Goal: Communication & Community: Ask a question

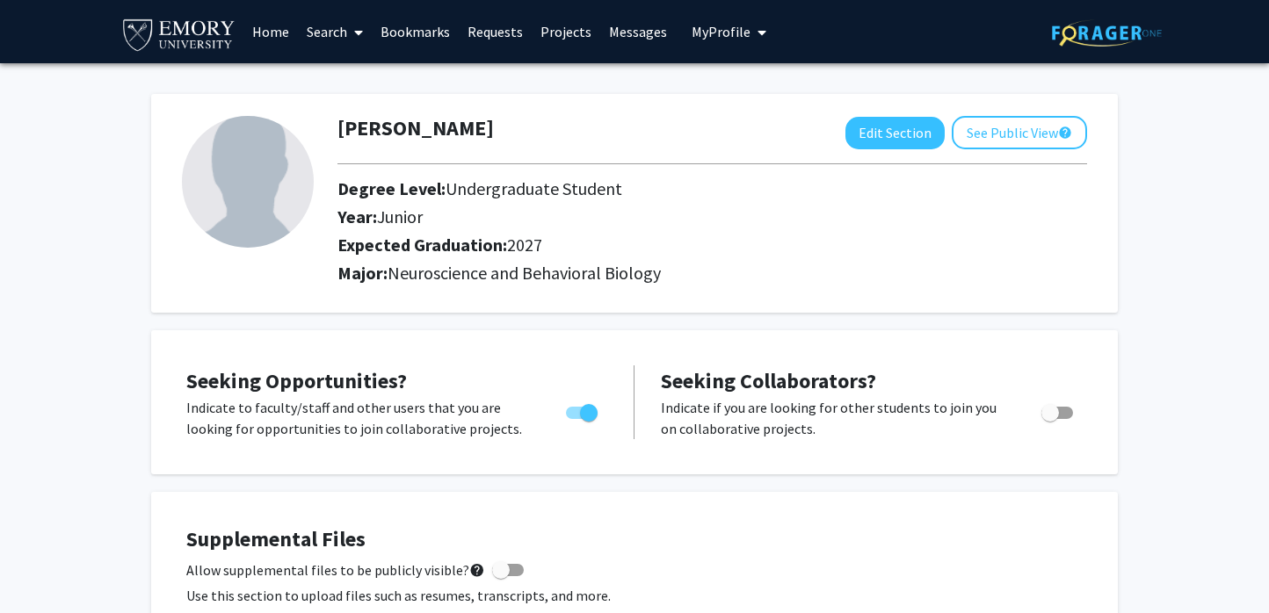
click at [354, 30] on span at bounding box center [355, 33] width 16 height 62
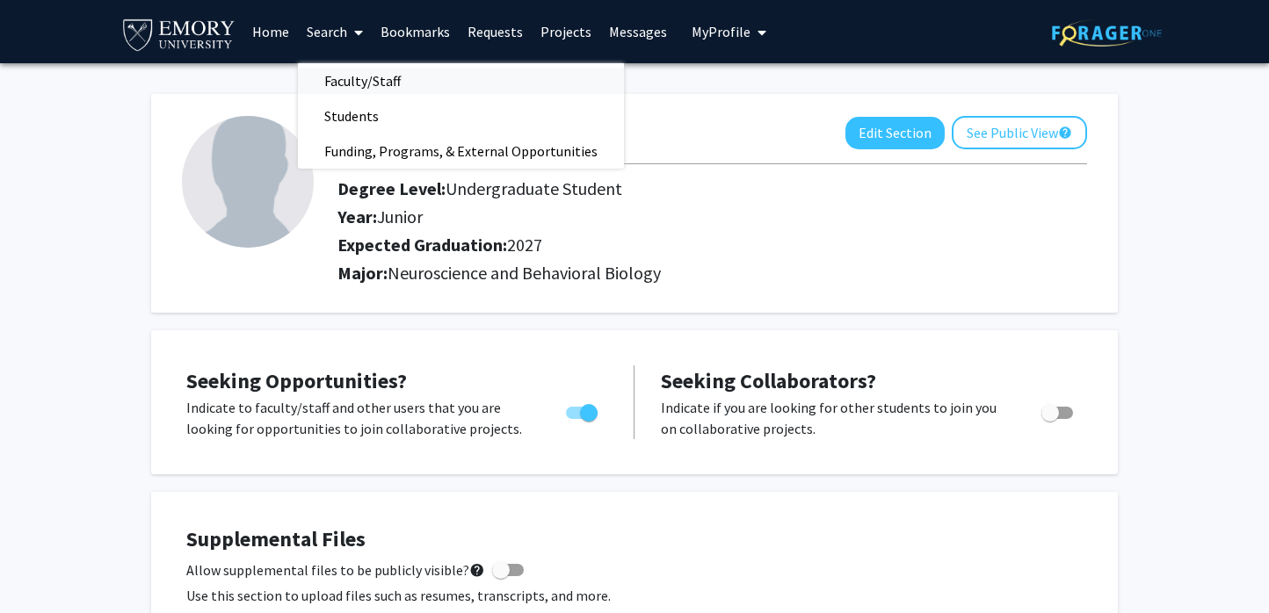
click at [354, 76] on span "Faculty/Staff" at bounding box center [362, 80] width 129 height 35
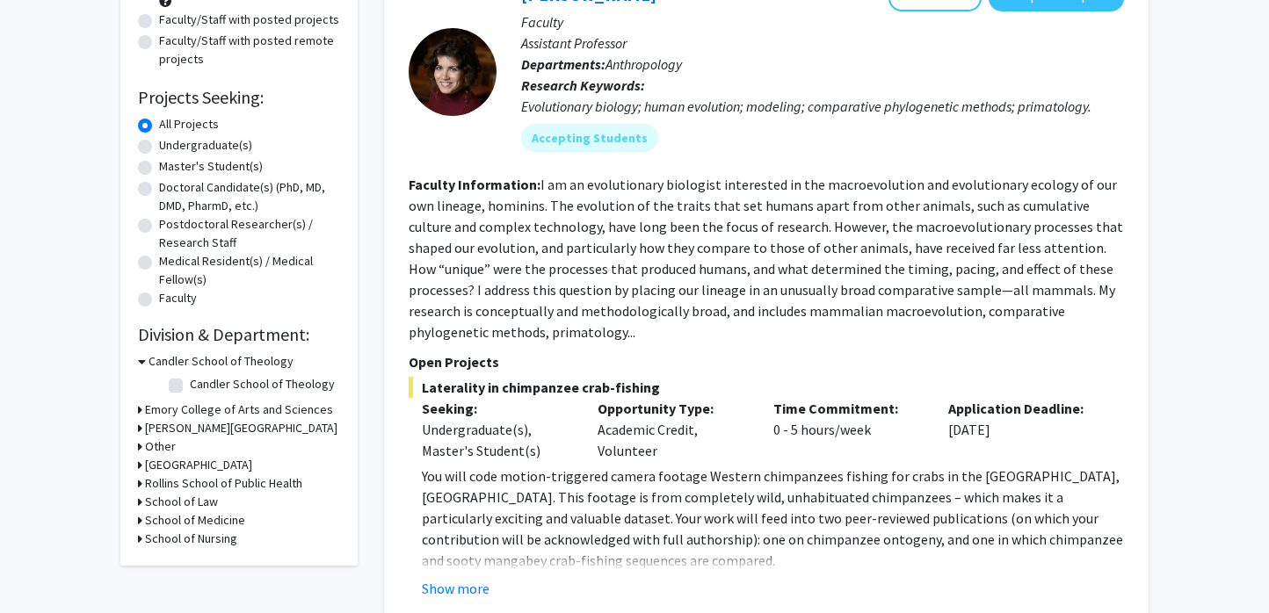
scroll to position [264, 0]
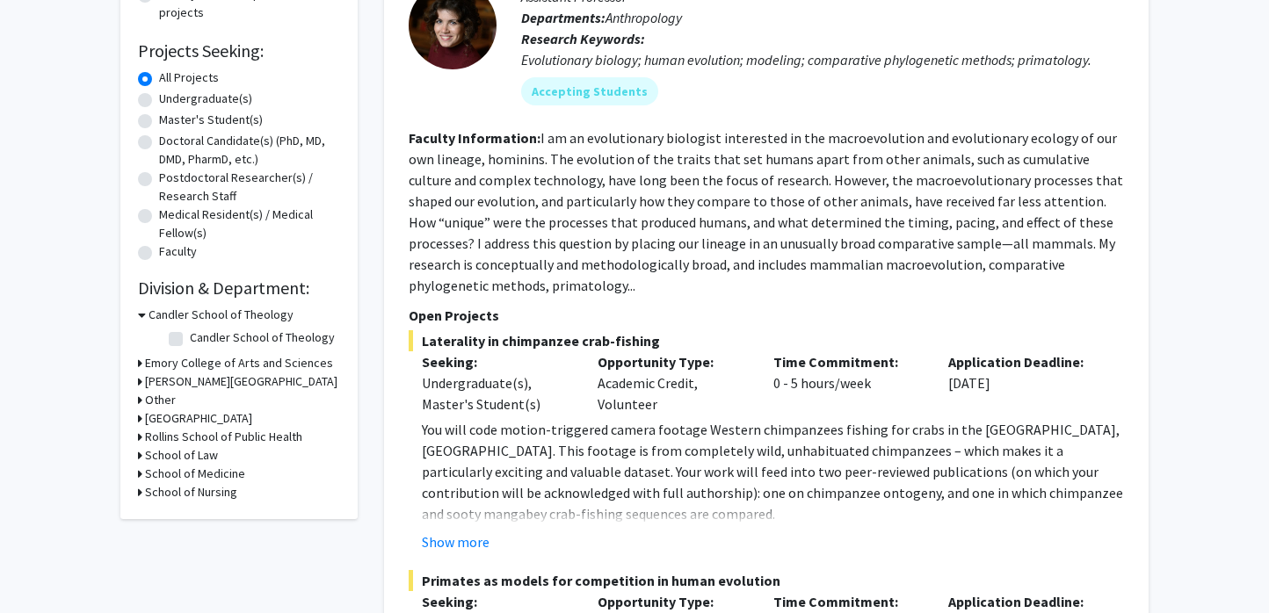
click at [143, 365] on div "Emory College of Arts and Sciences" at bounding box center [239, 363] width 202 height 18
click at [140, 363] on icon at bounding box center [140, 363] width 4 height 18
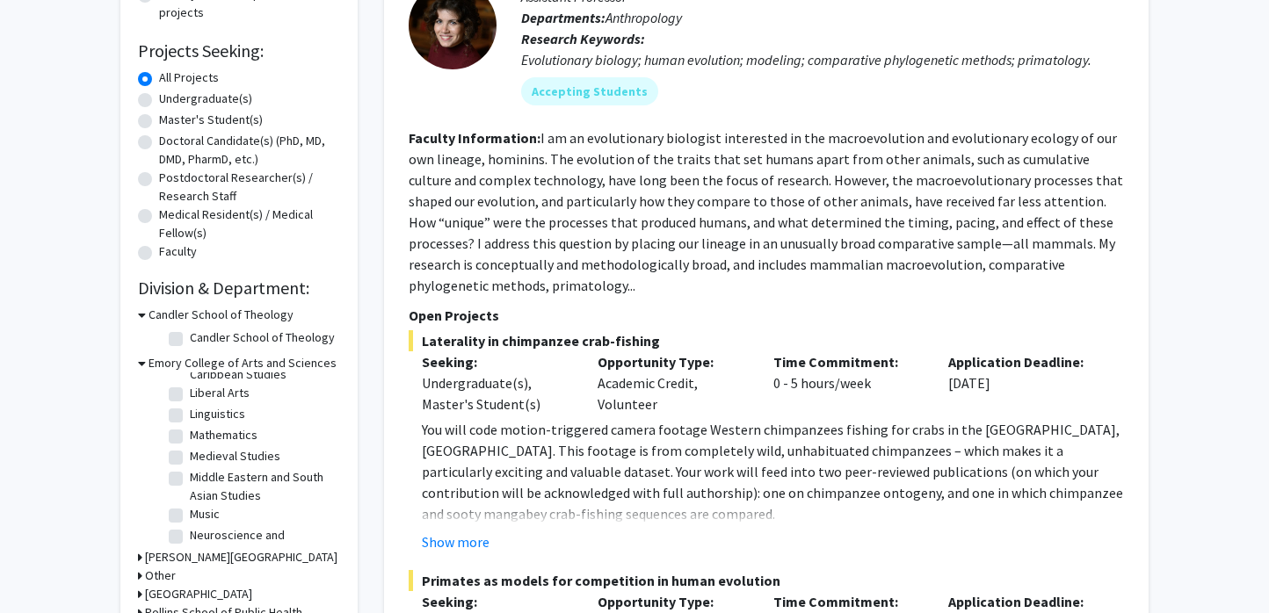
scroll to position [566, 0]
click at [190, 486] on label "Neuroscience and Behavioral Biology" at bounding box center [263, 504] width 146 height 37
click at [190, 486] on input "Neuroscience and Behavioral Biology" at bounding box center [195, 491] width 11 height 11
checkbox input "true"
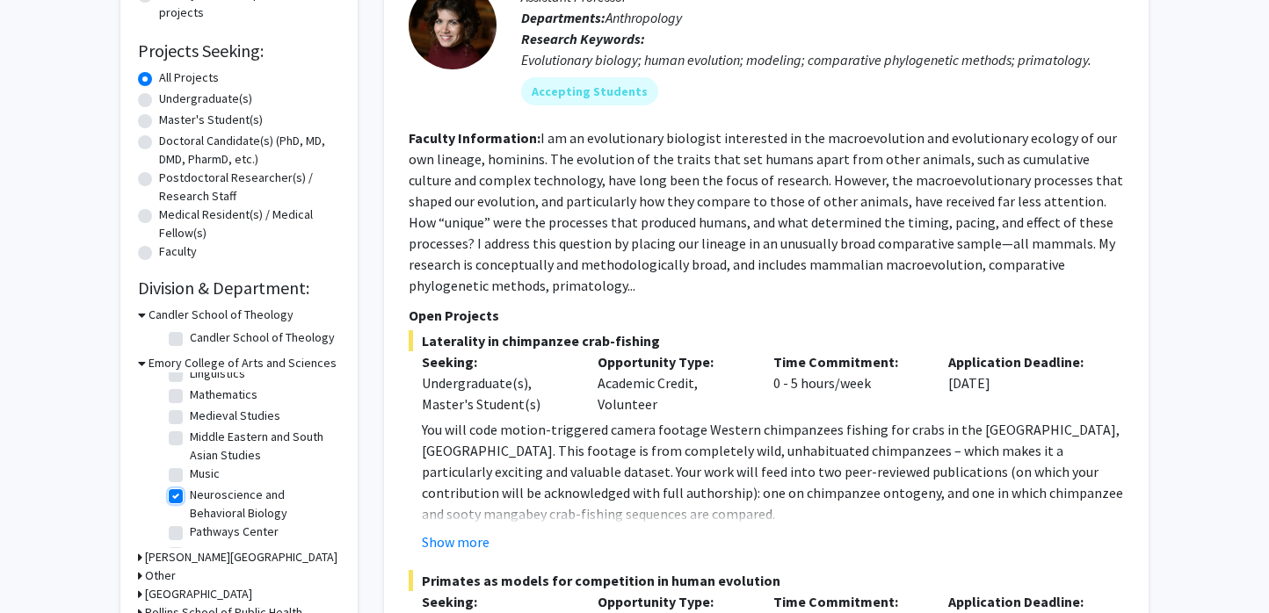
checkbox input "true"
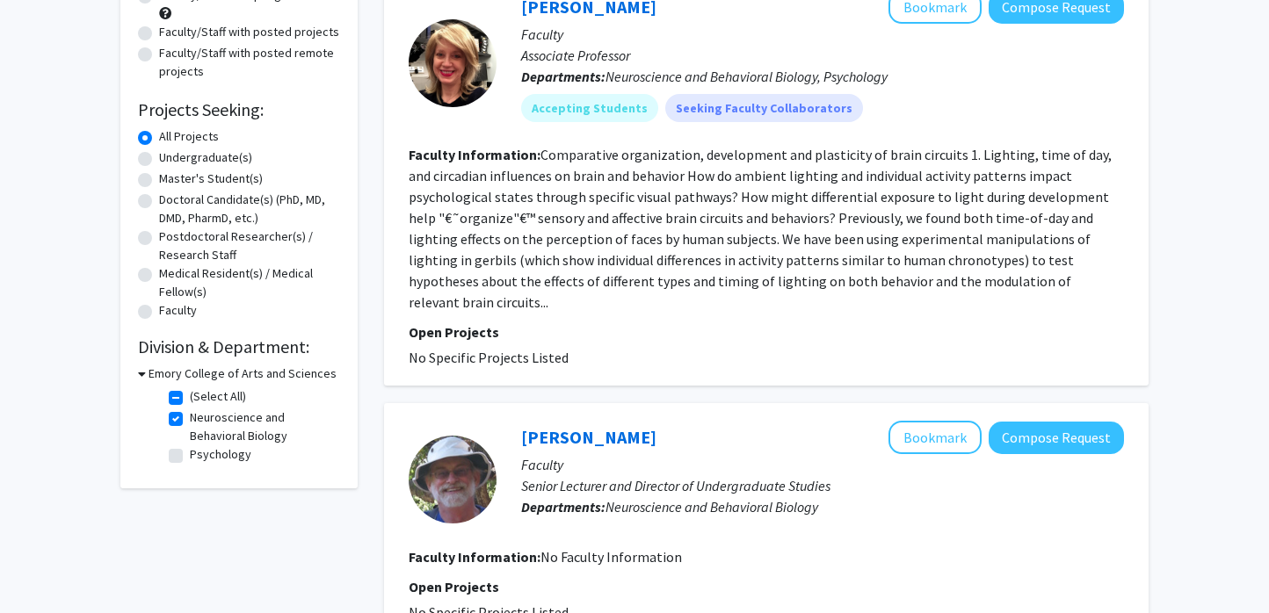
scroll to position [237, 0]
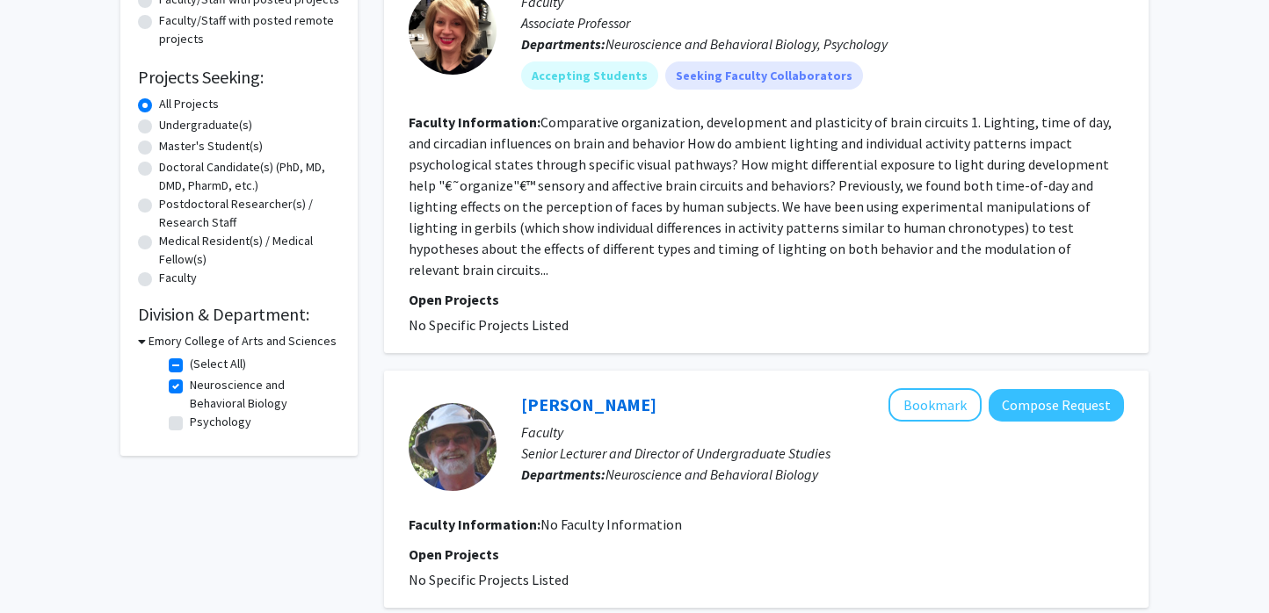
click at [190, 421] on label "Psychology" at bounding box center [221, 422] width 62 height 18
click at [190, 421] on input "Psychology" at bounding box center [195, 418] width 11 height 11
checkbox input "true"
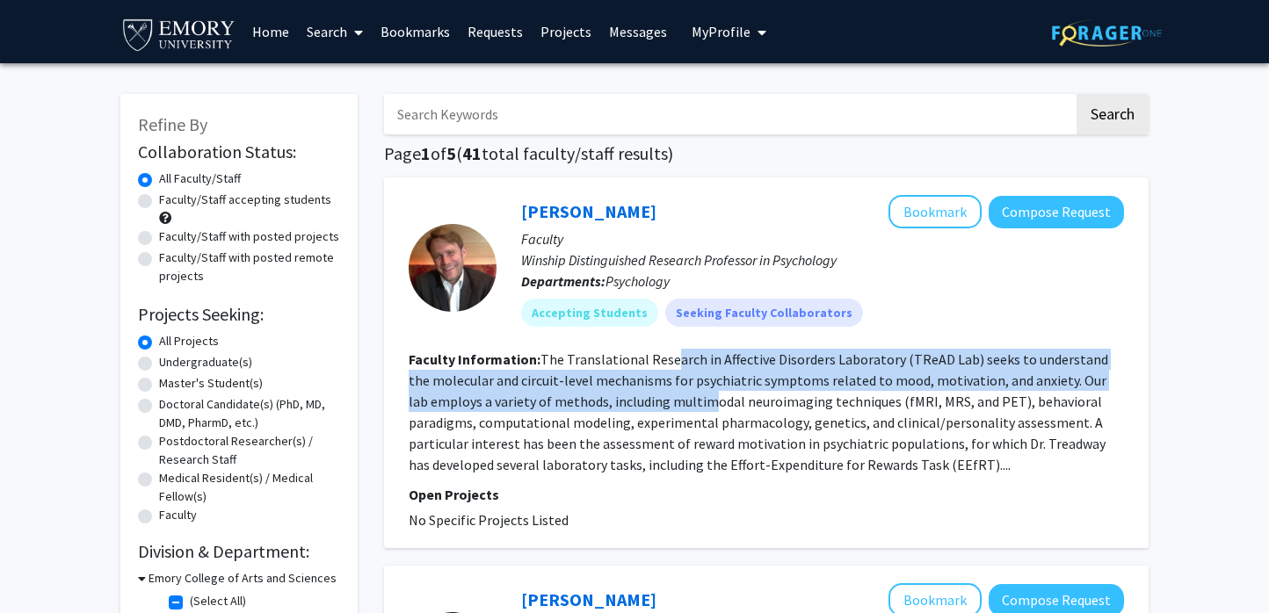
drag, startPoint x: 669, startPoint y: 361, endPoint x: 684, endPoint y: 406, distance: 47.5
click at [684, 406] on fg-read-more "The Translational Research in Affective Disorders Laboratory (TReAD Lab) seeks …" at bounding box center [758, 412] width 699 height 123
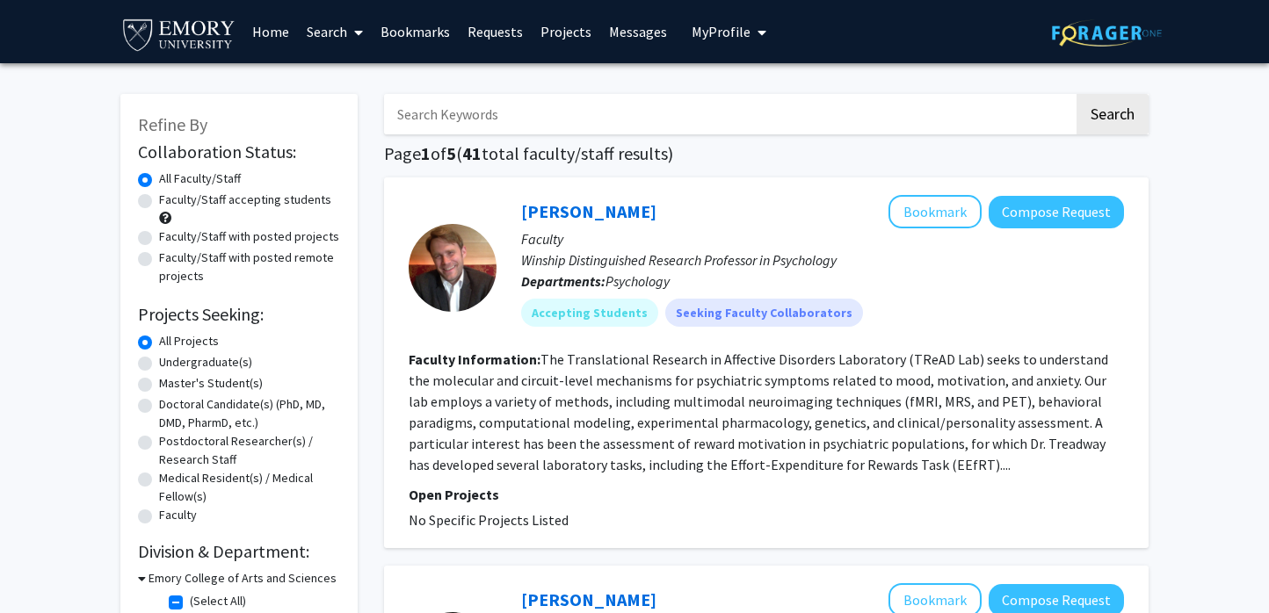
scroll to position [24, 0]
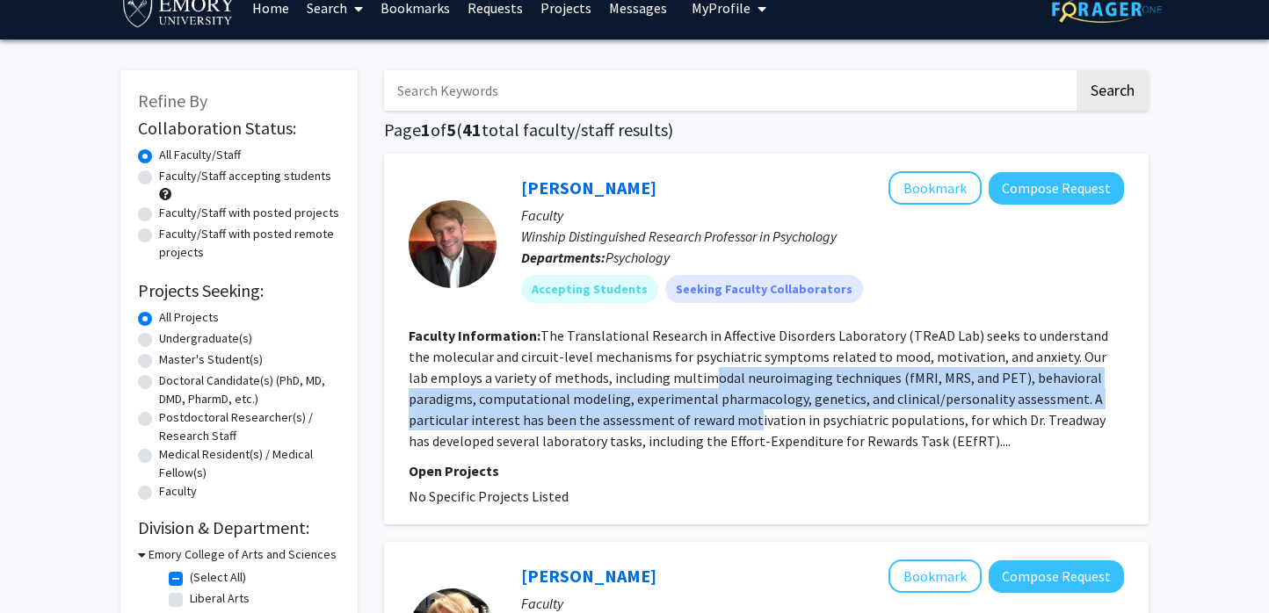
drag, startPoint x: 685, startPoint y: 373, endPoint x: 748, endPoint y: 411, distance: 73.4
click at [748, 411] on fg-read-more "The Translational Research in Affective Disorders Laboratory (TReAD Lab) seeks …" at bounding box center [758, 388] width 699 height 123
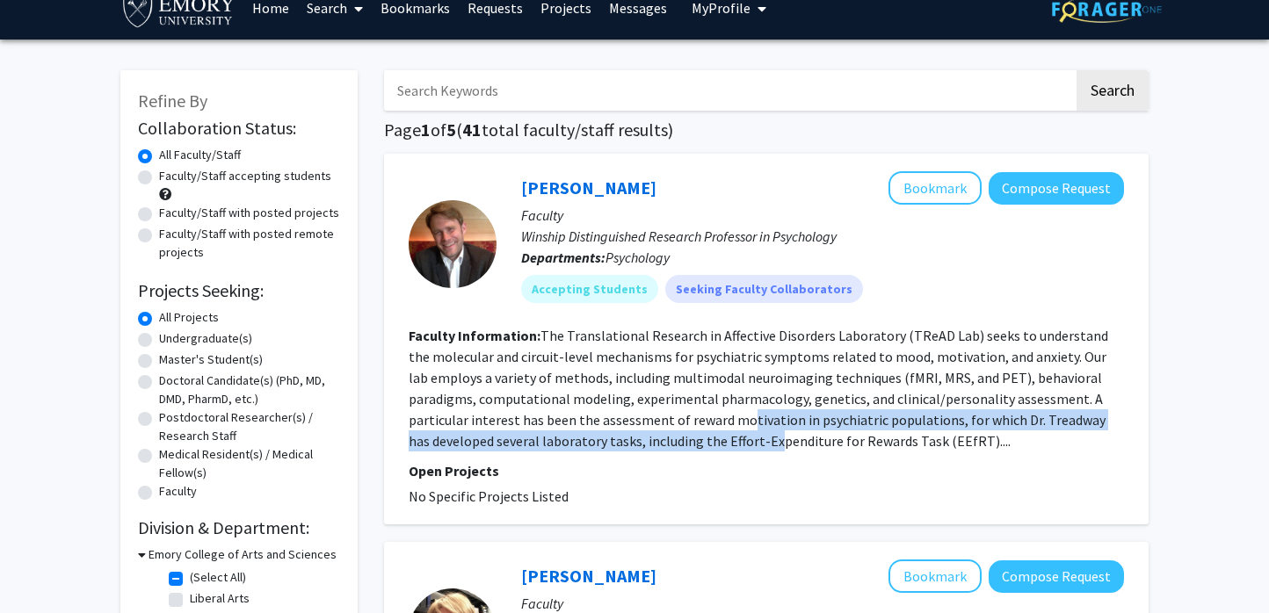
drag, startPoint x: 745, startPoint y: 411, endPoint x: 748, endPoint y: 432, distance: 21.3
click at [748, 433] on fg-read-more "The Translational Research in Affective Disorders Laboratory (TReAD Lab) seeks …" at bounding box center [758, 388] width 699 height 123
click at [748, 432] on fg-read-more "The Translational Research in Affective Disorders Laboratory (TReAD Lab) seeks …" at bounding box center [758, 388] width 699 height 123
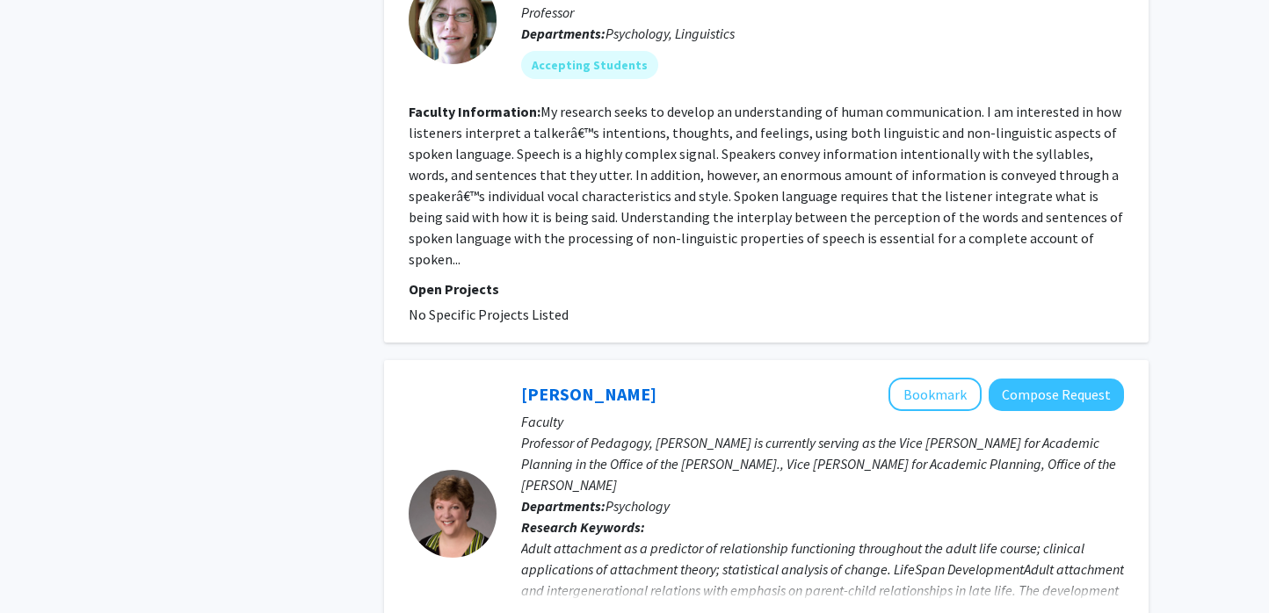
scroll to position [0, 0]
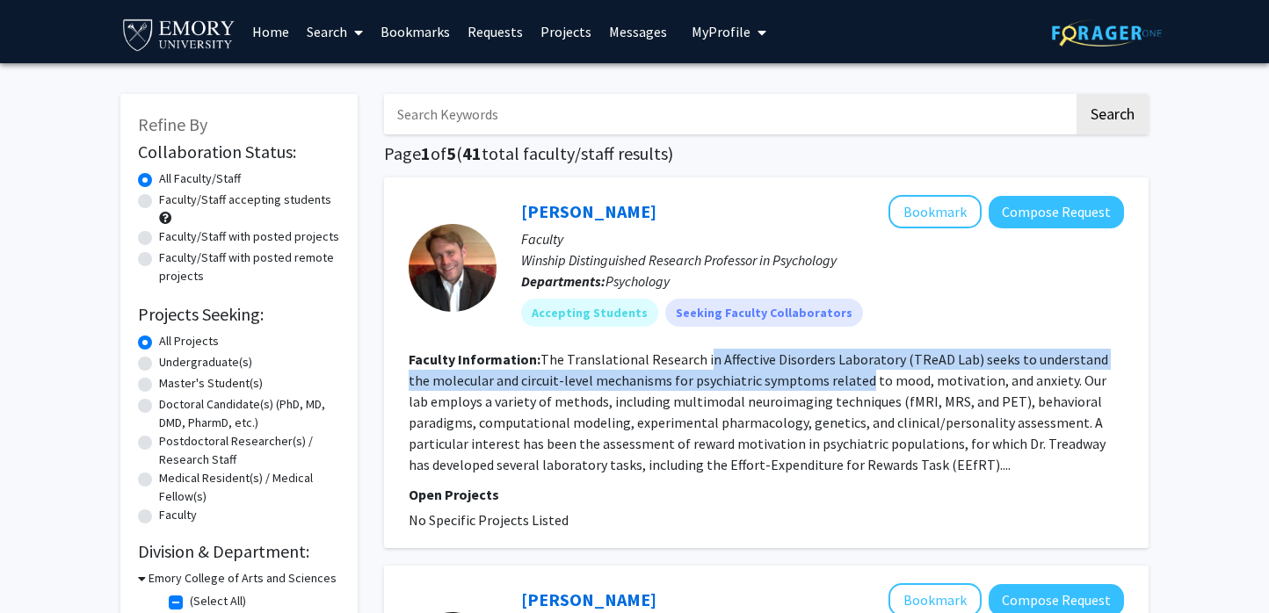
drag, startPoint x: 701, startPoint y: 358, endPoint x: 835, endPoint y: 376, distance: 134.8
click at [835, 376] on fg-read-more "The Translational Research in Affective Disorders Laboratory (TReAD Lab) seeks …" at bounding box center [758, 412] width 699 height 123
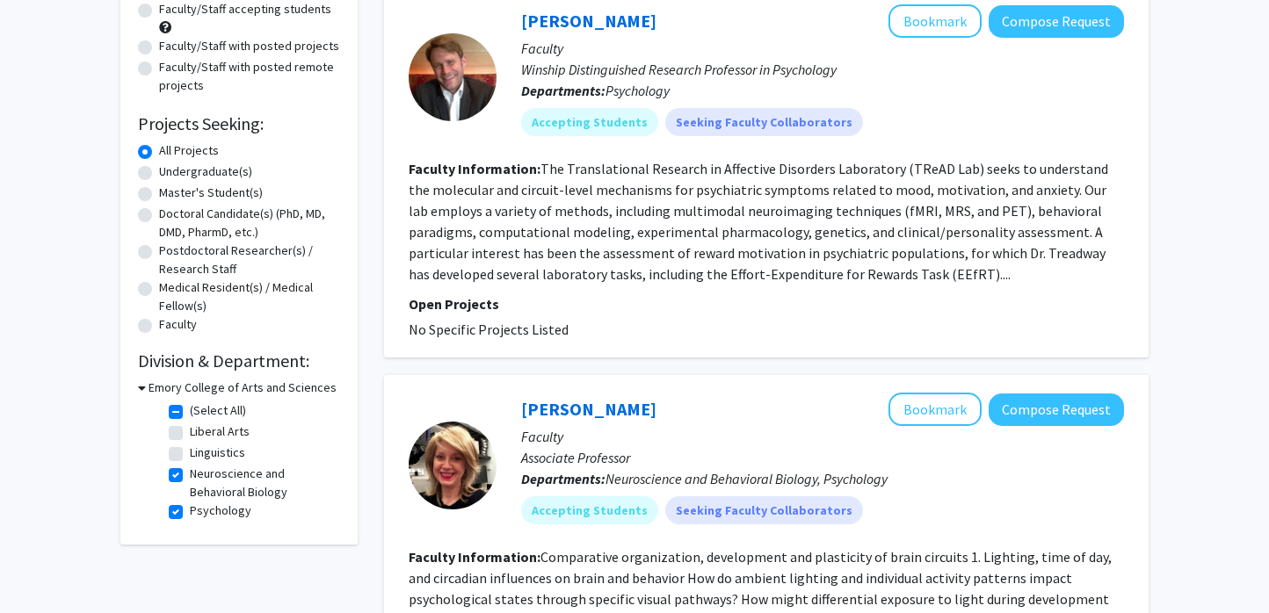
scroll to position [175, 0]
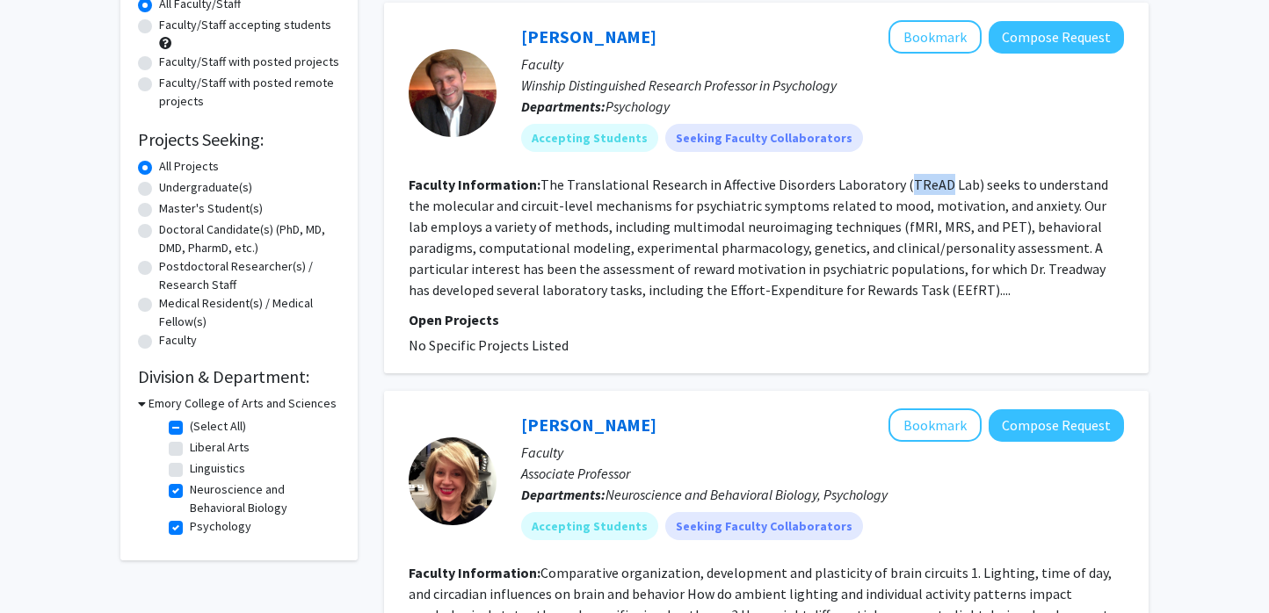
drag, startPoint x: 897, startPoint y: 187, endPoint x: 934, endPoint y: 188, distance: 36.9
click at [934, 188] on fg-read-more "The Translational Research in Affective Disorders Laboratory (TReAD Lab) seeks …" at bounding box center [758, 237] width 699 height 123
copy fg-read-more "TReAD"
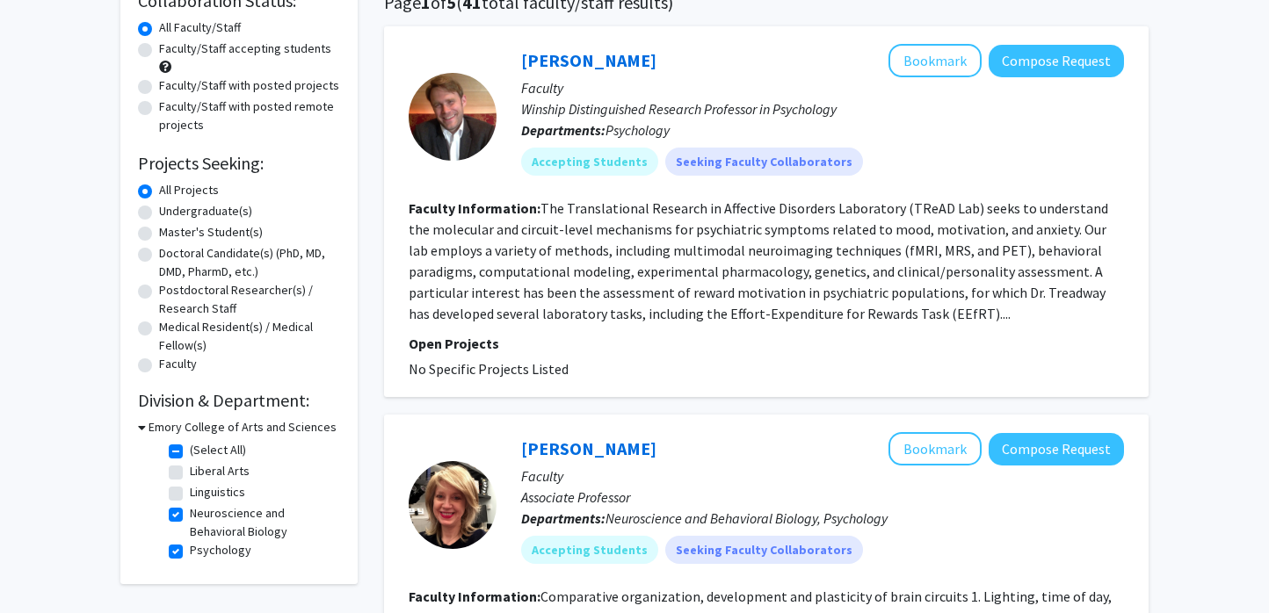
click at [769, 250] on fg-read-more "The Translational Research in Affective Disorders Laboratory (TReAD Lab) seeks …" at bounding box center [758, 260] width 699 height 123
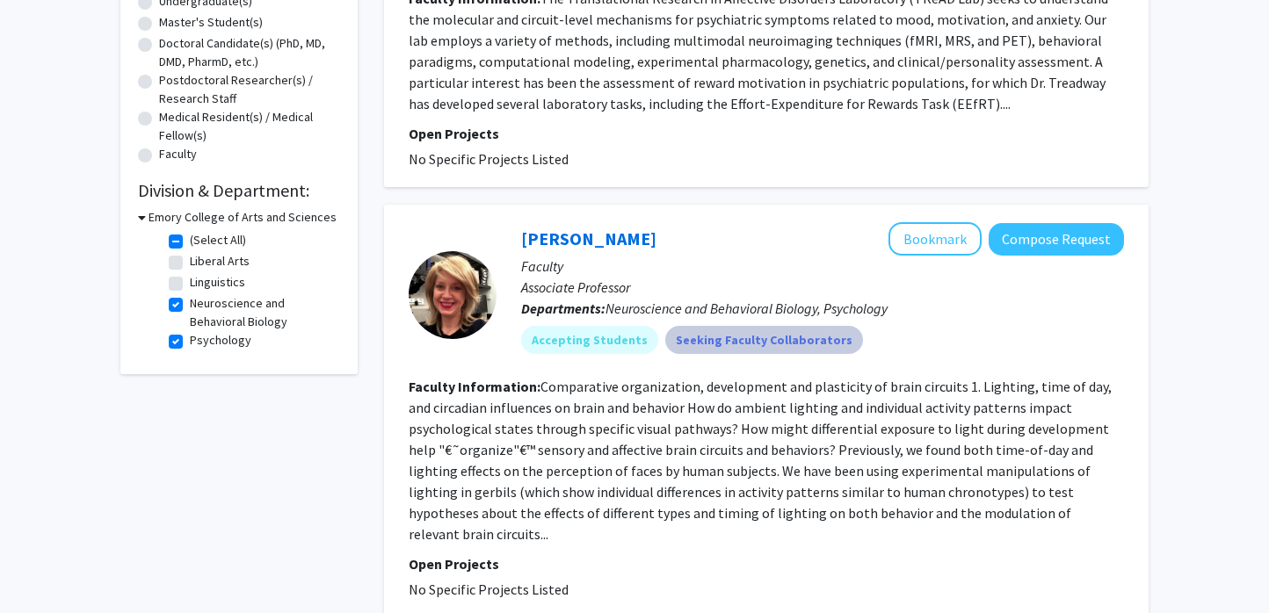
scroll to position [379, 0]
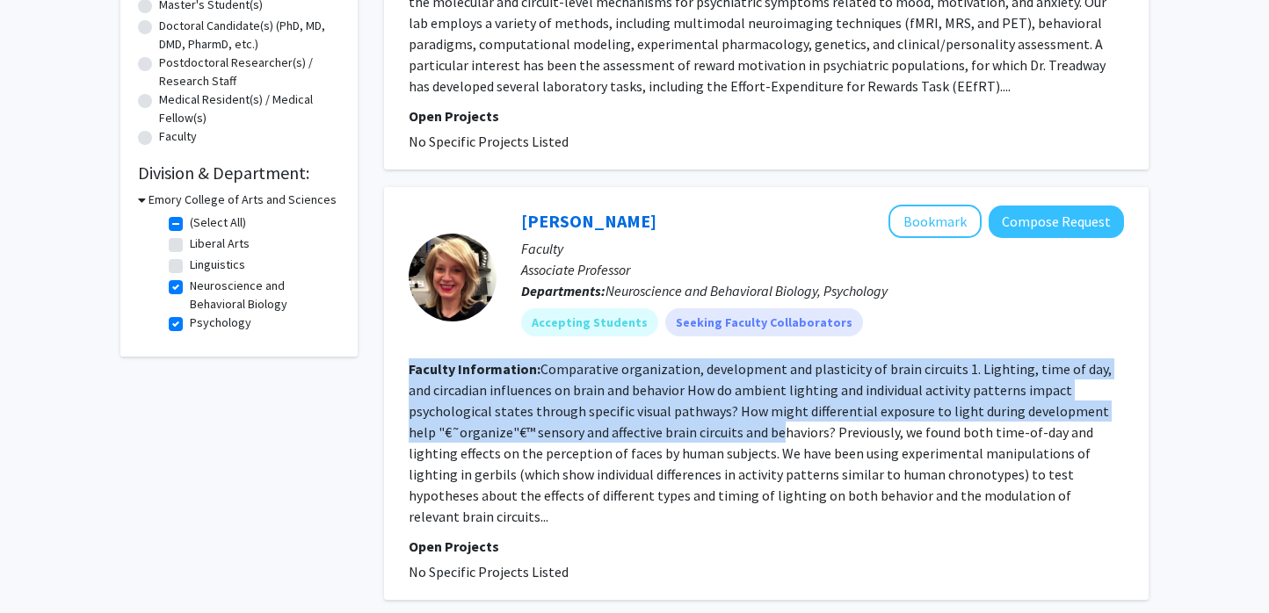
drag, startPoint x: 711, startPoint y: 356, endPoint x: 749, endPoint y: 423, distance: 77.2
click at [749, 423] on fg-search-faculty "Hillary Rodman Bookmark Compose Request Faculty Associate Professor Departments…" at bounding box center [766, 394] width 715 height 378
click at [749, 423] on fg-read-more "Comparative organization, development and plasticity of brain circuits 1. Light…" at bounding box center [760, 442] width 703 height 165
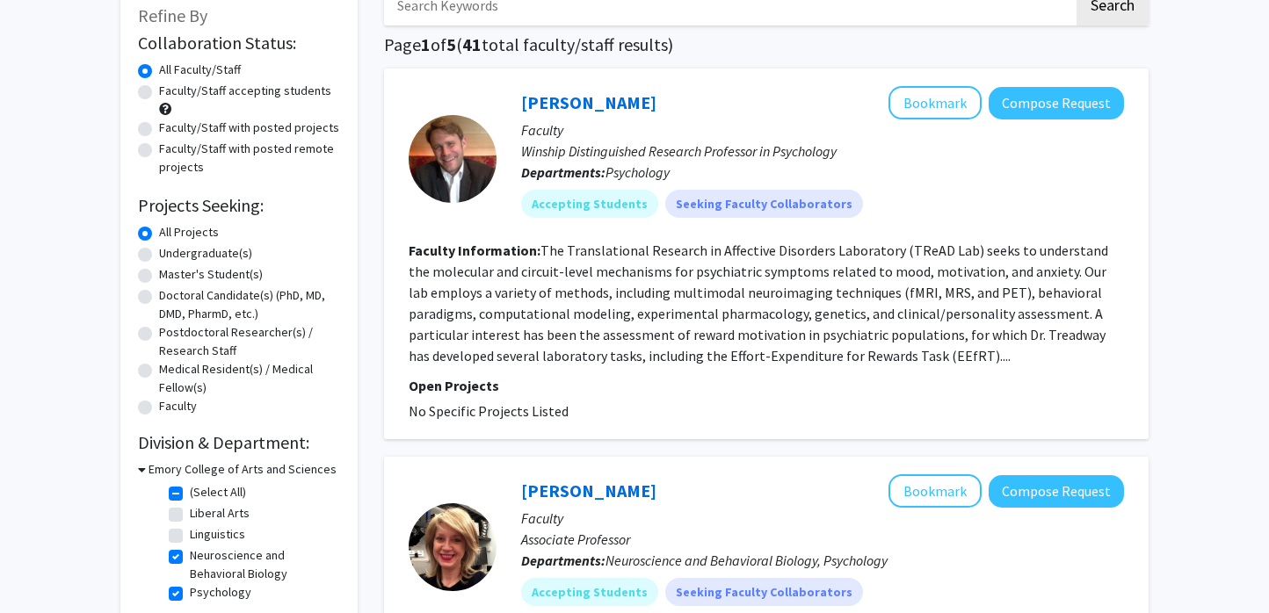
scroll to position [0, 0]
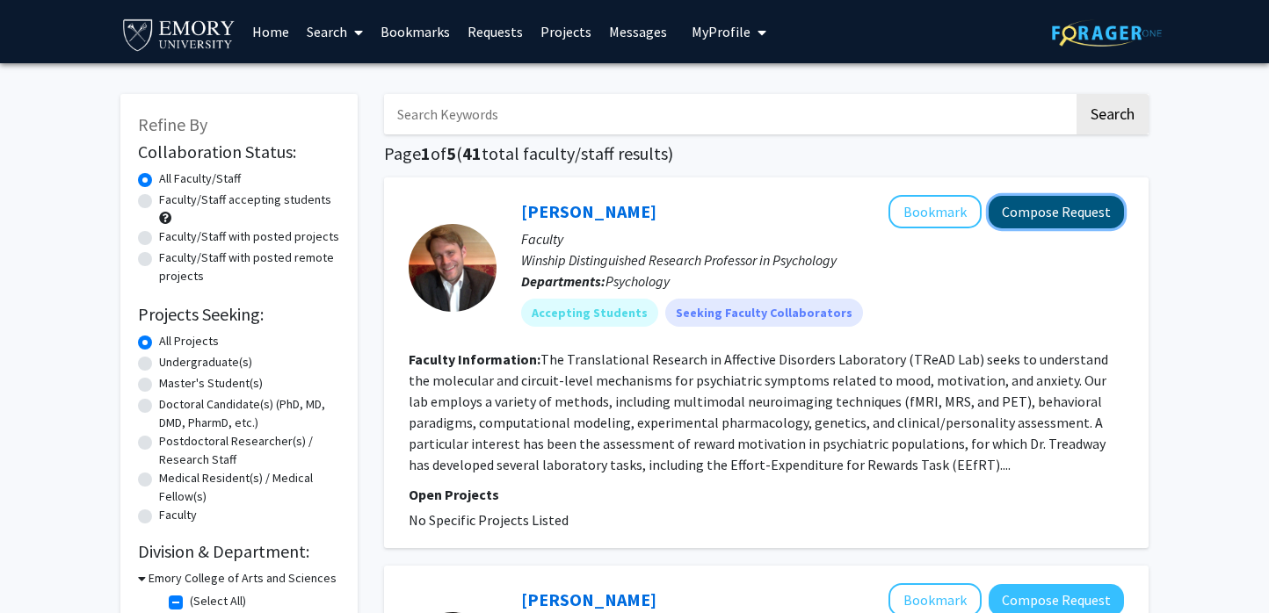
click at [1033, 211] on button "Compose Request" at bounding box center [1055, 212] width 135 height 33
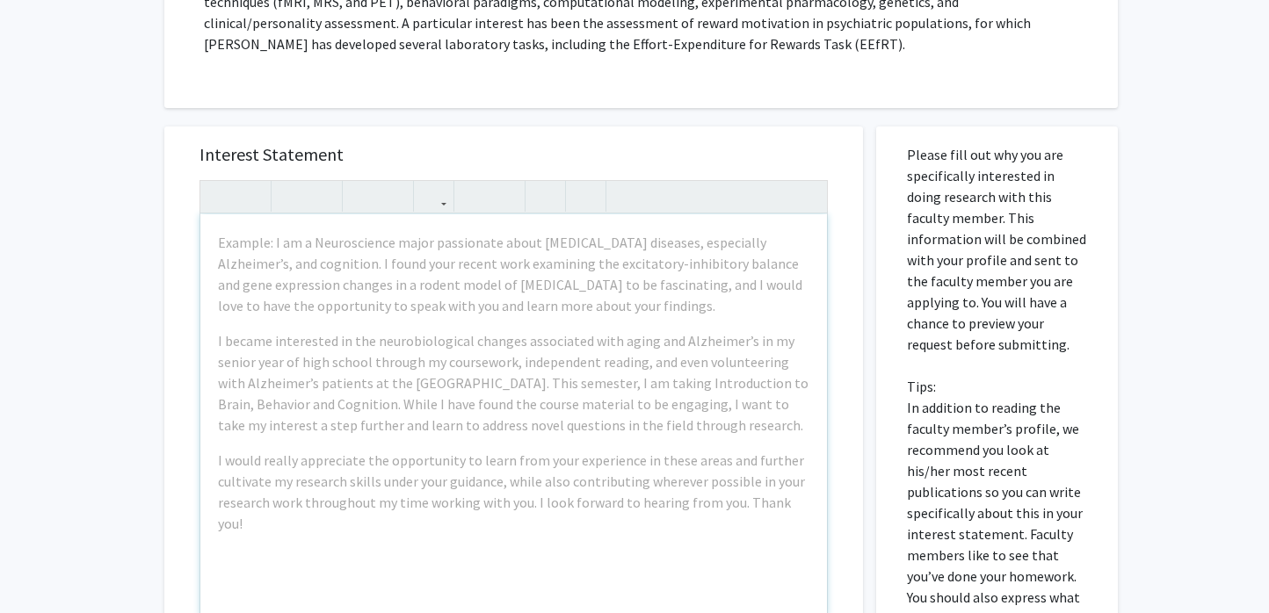
scroll to position [329, 0]
click at [792, 127] on div "Interest Statement Example: I am a Neuroscience major passionate about neurodeg…" at bounding box center [513, 387] width 663 height 524
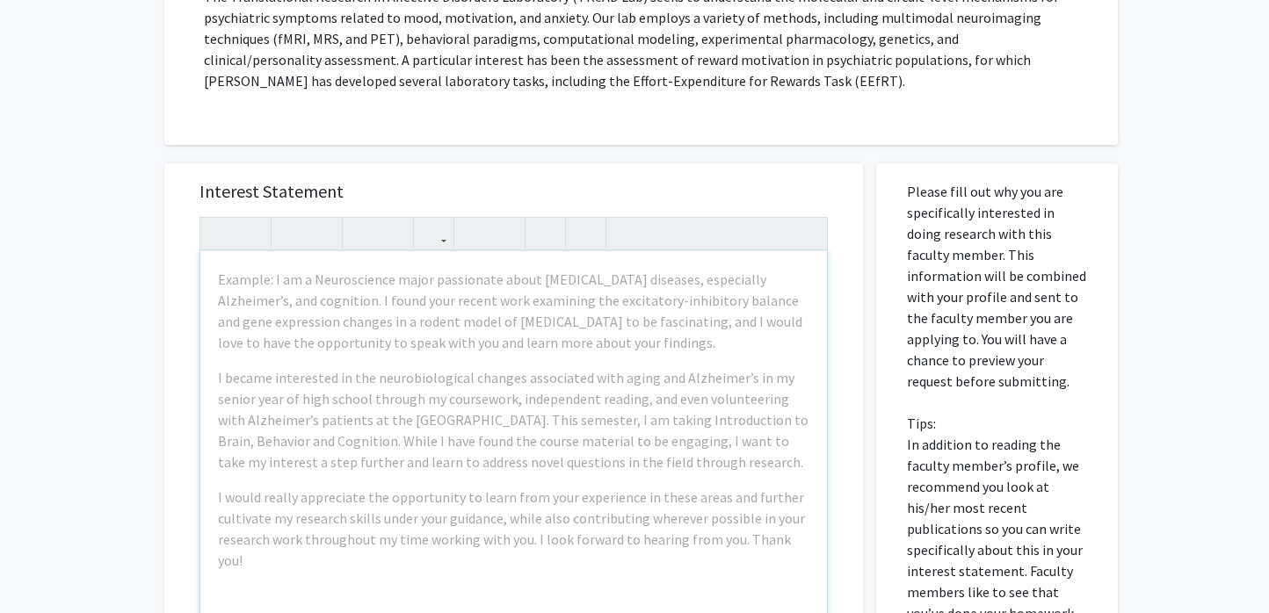
scroll to position [379, 0]
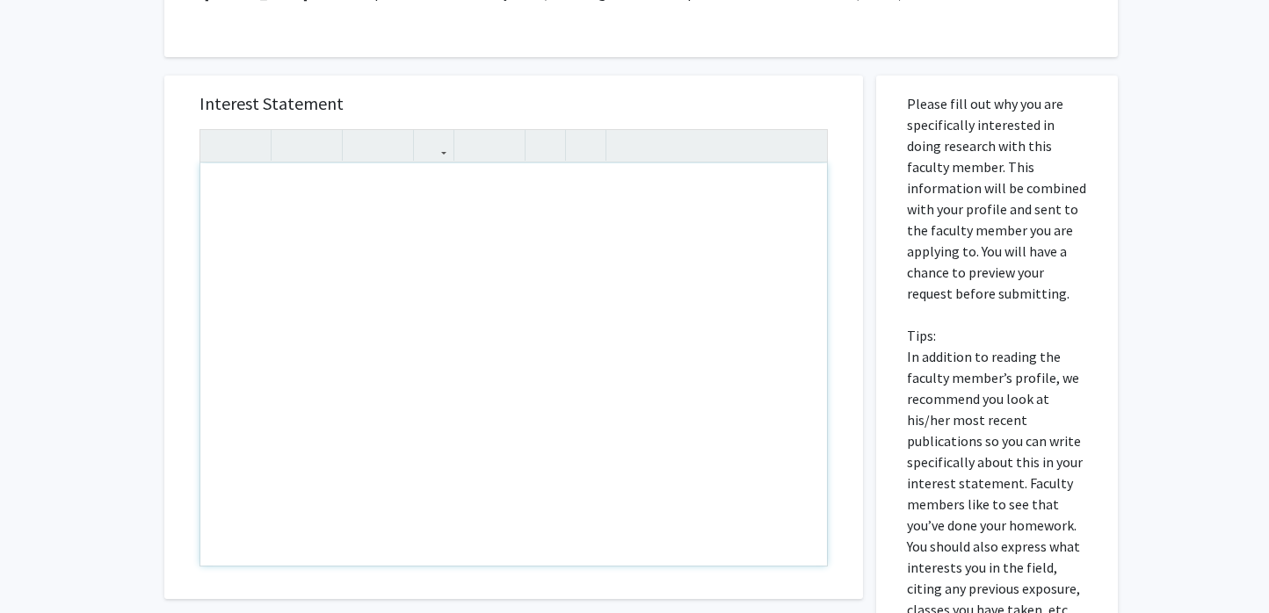
click at [561, 277] on div "Note to users with screen readers: Please press Alt+0 or Option+0 to deactivate…" at bounding box center [513, 364] width 626 height 402
paste div "Note to users with screen readers: Please press Alt+0 or Option+0 to deactivate…"
type textarea "<p>Dear Dr. Treadway,</p><br><p>I hope this message finds you well. My name is …"
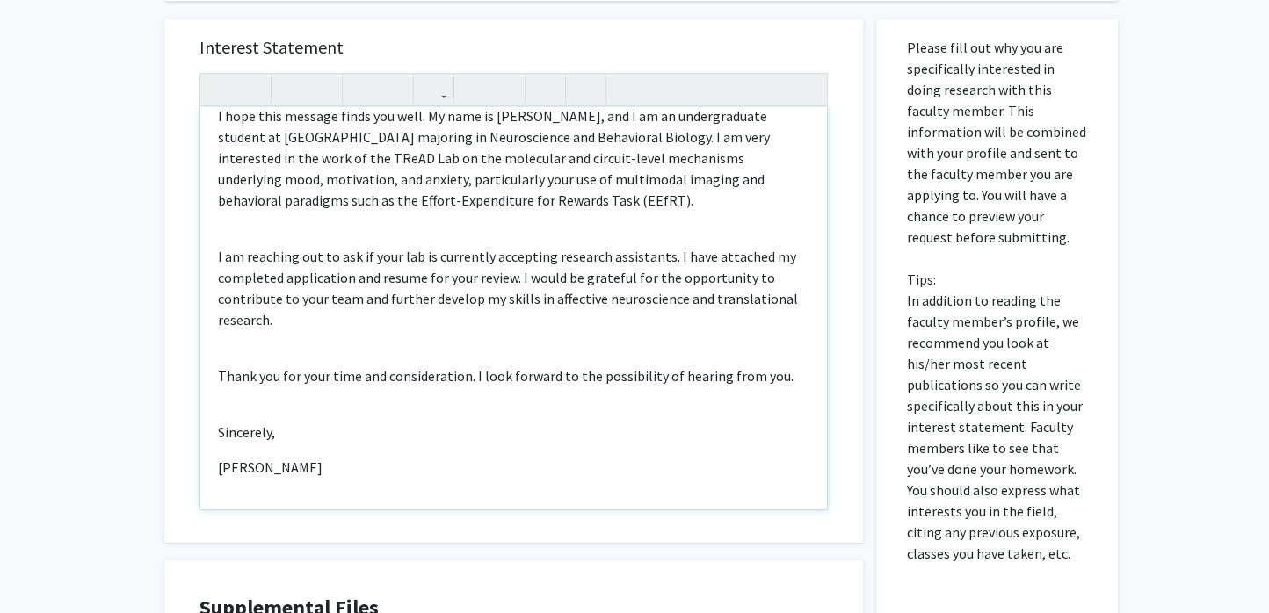
scroll to position [469, 0]
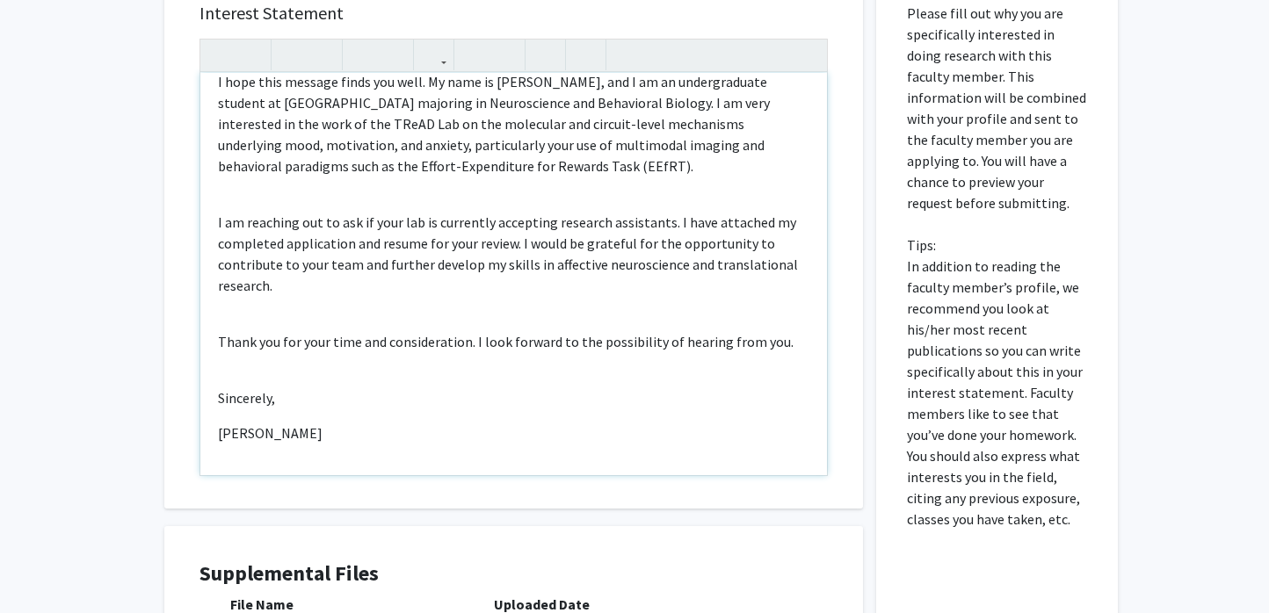
click at [216, 436] on div "Dear Dr. Treadway, I hope this message finds you well. My name is Anj Radhay, a…" at bounding box center [513, 274] width 626 height 402
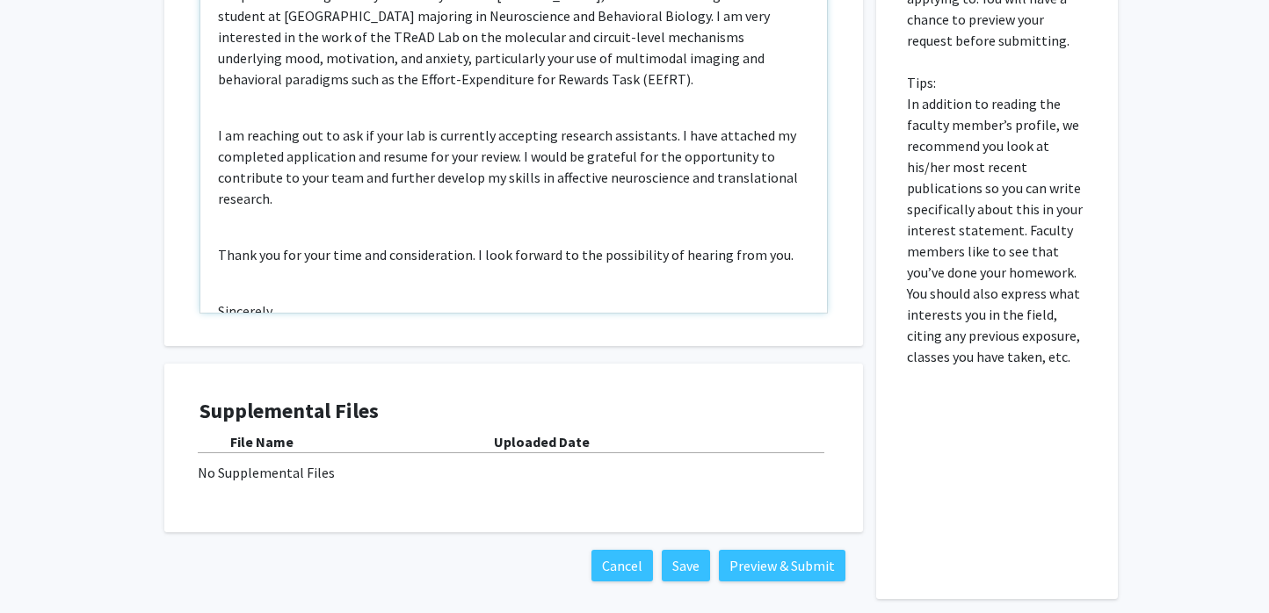
scroll to position [710, 0]
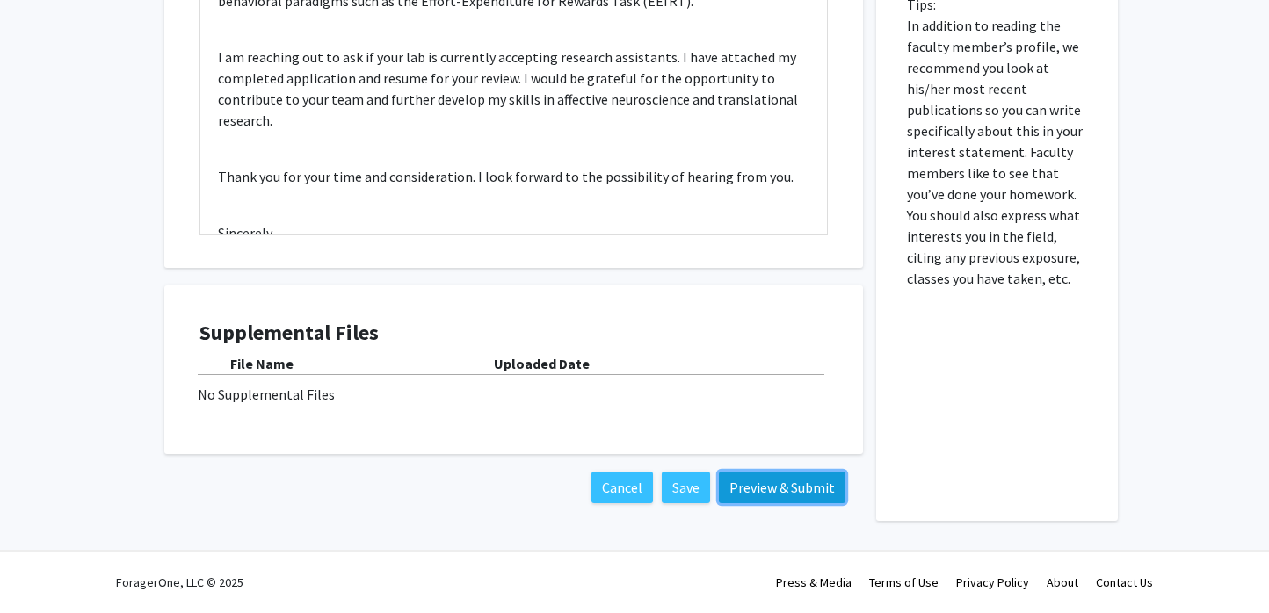
click at [833, 495] on button "Preview & Submit" at bounding box center [782, 488] width 127 height 32
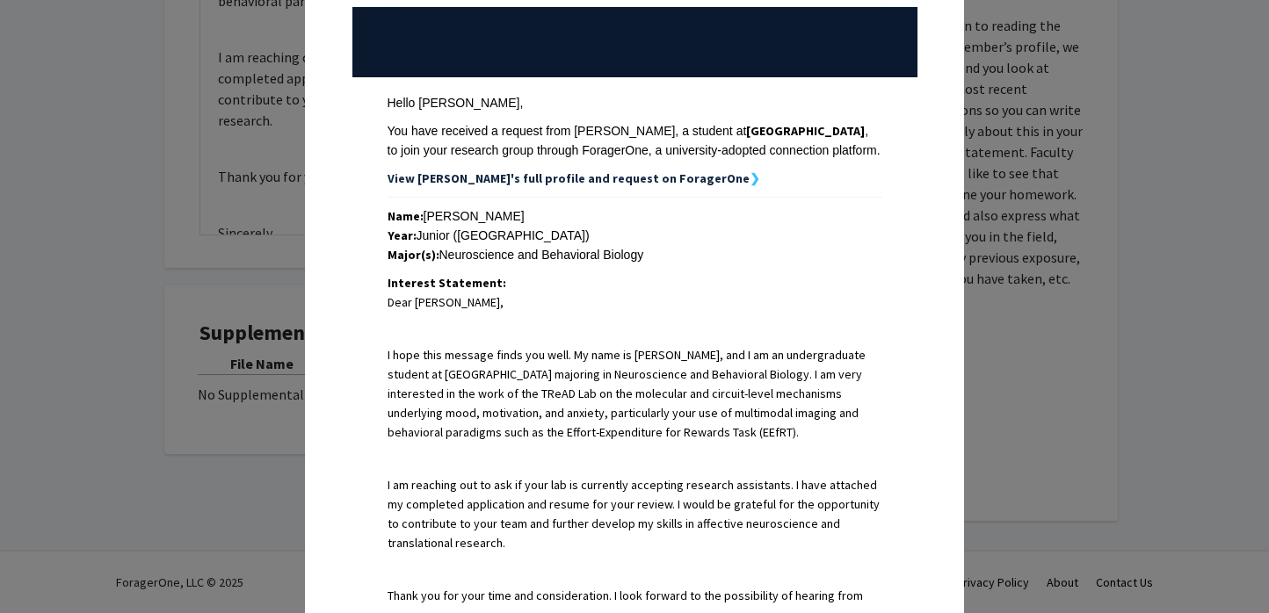
scroll to position [0, 0]
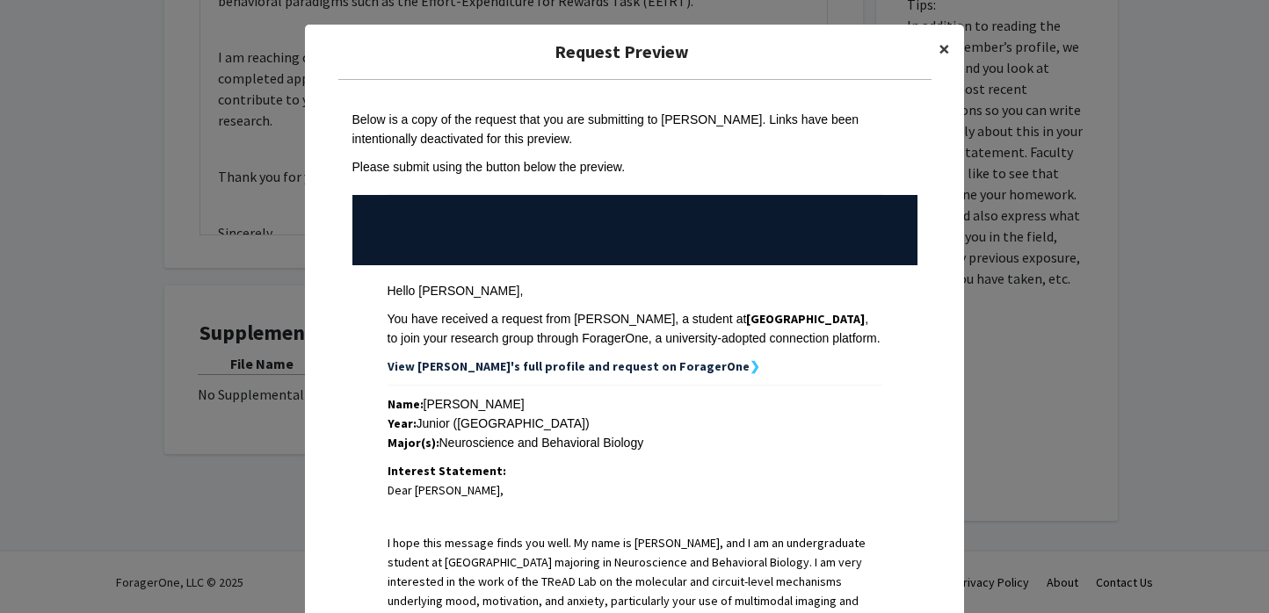
click at [948, 36] on span "×" at bounding box center [943, 48] width 11 height 27
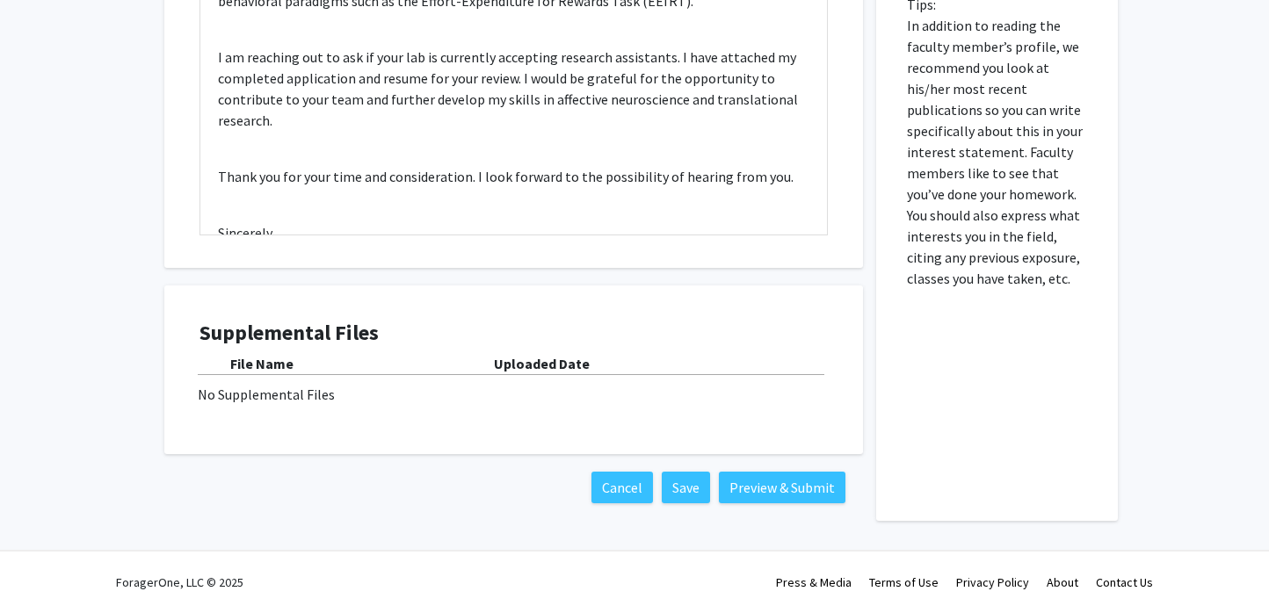
click at [559, 372] on b "Uploaded Date" at bounding box center [542, 364] width 96 height 18
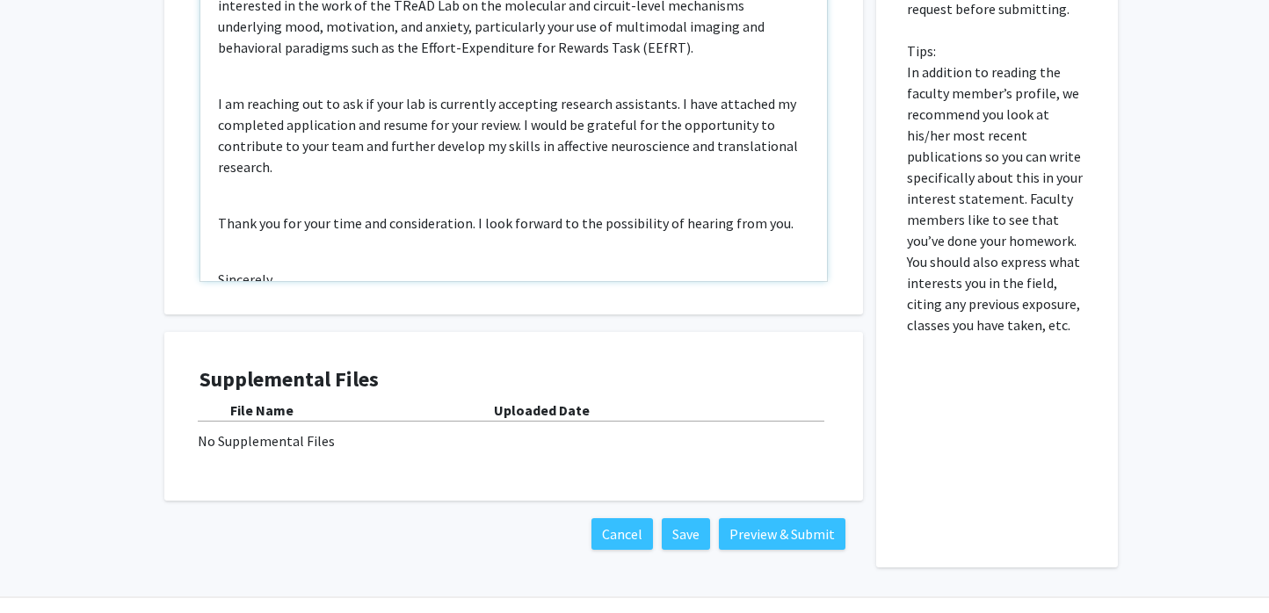
scroll to position [710, 0]
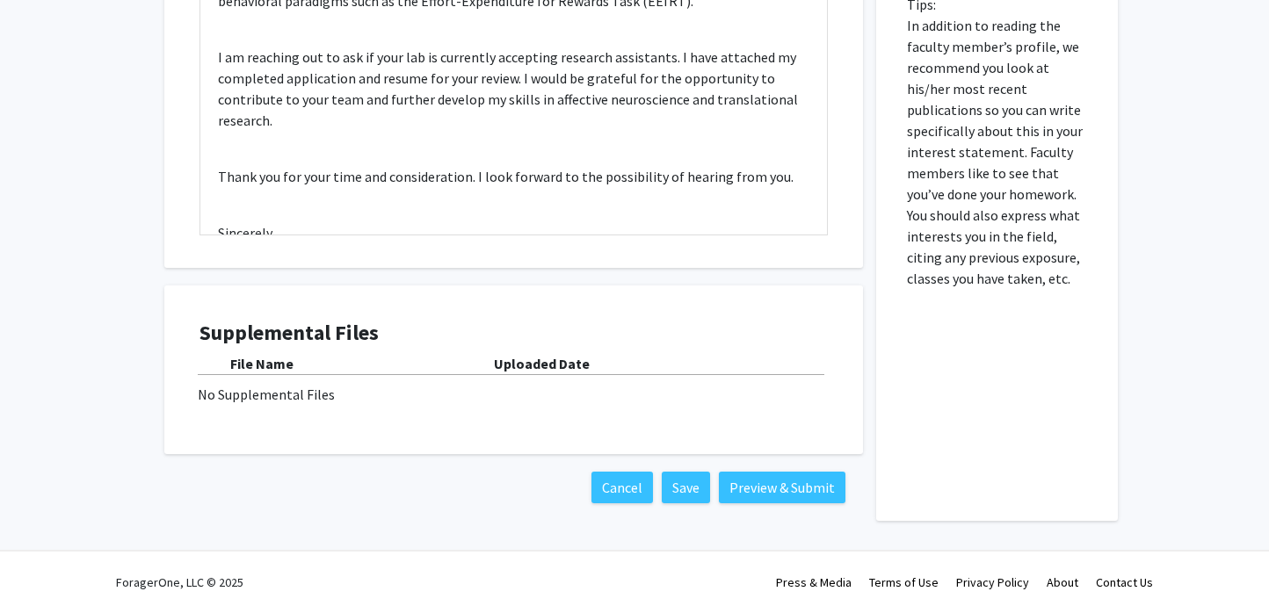
click at [325, 402] on div "No Supplemental Files" at bounding box center [514, 394] width 632 height 21
click at [313, 402] on div "No Supplemental Files" at bounding box center [514, 394] width 632 height 21
click at [695, 486] on button "Save" at bounding box center [686, 488] width 48 height 32
click at [402, 363] on div "File Name" at bounding box center [362, 363] width 264 height 21
click at [332, 394] on div "No Supplemental Files" at bounding box center [514, 394] width 632 height 21
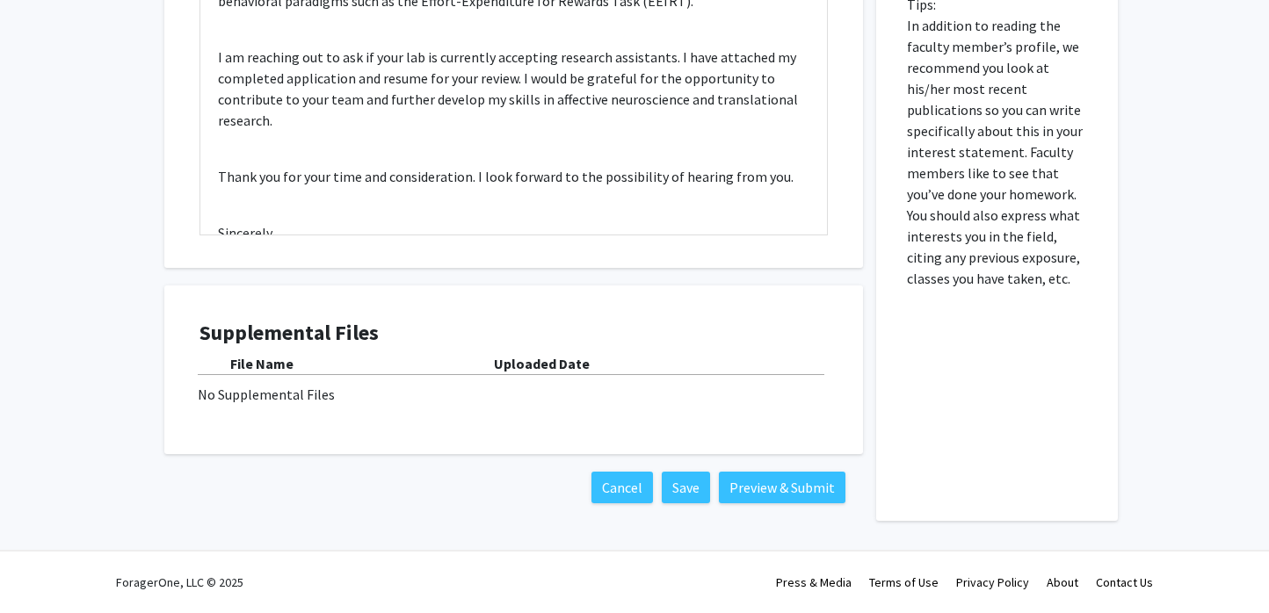
drag, startPoint x: 321, startPoint y: 373, endPoint x: 321, endPoint y: 351, distance: 22.0
click at [321, 366] on div "File Name" at bounding box center [362, 363] width 264 height 21
click at [320, 335] on h4 "Supplemental Files" at bounding box center [513, 333] width 628 height 25
click at [329, 335] on h4 "Supplemental Files" at bounding box center [513, 333] width 628 height 25
click at [469, 337] on h4 "Supplemental Files" at bounding box center [513, 333] width 628 height 25
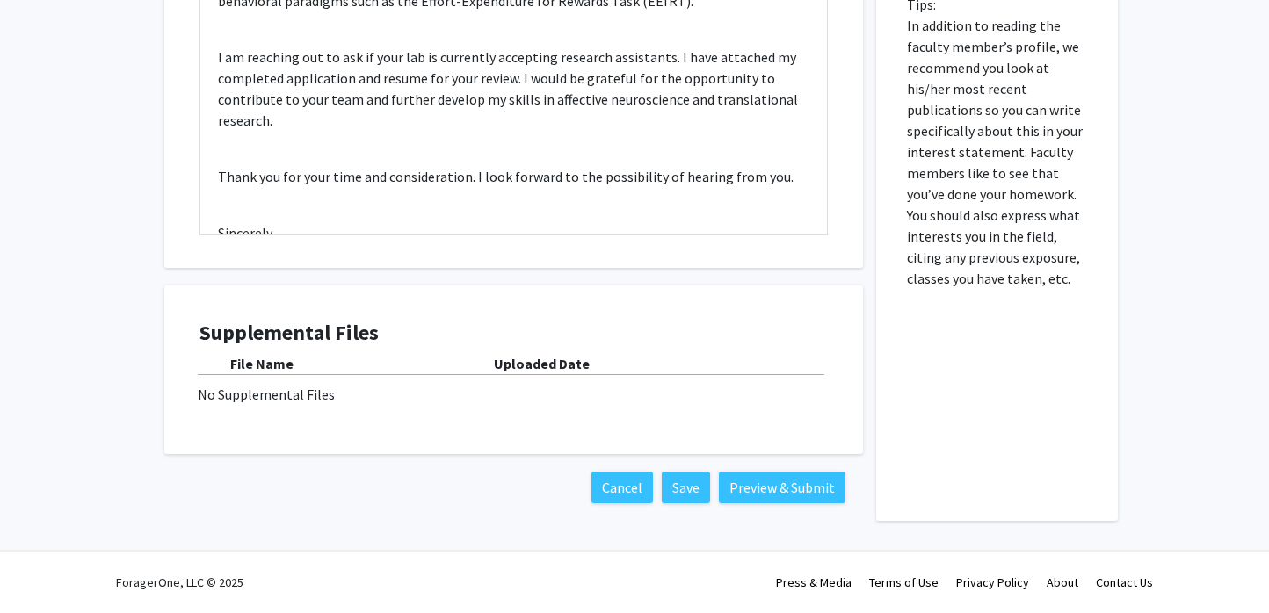
click at [521, 360] on b "Uploaded Date" at bounding box center [542, 364] width 96 height 18
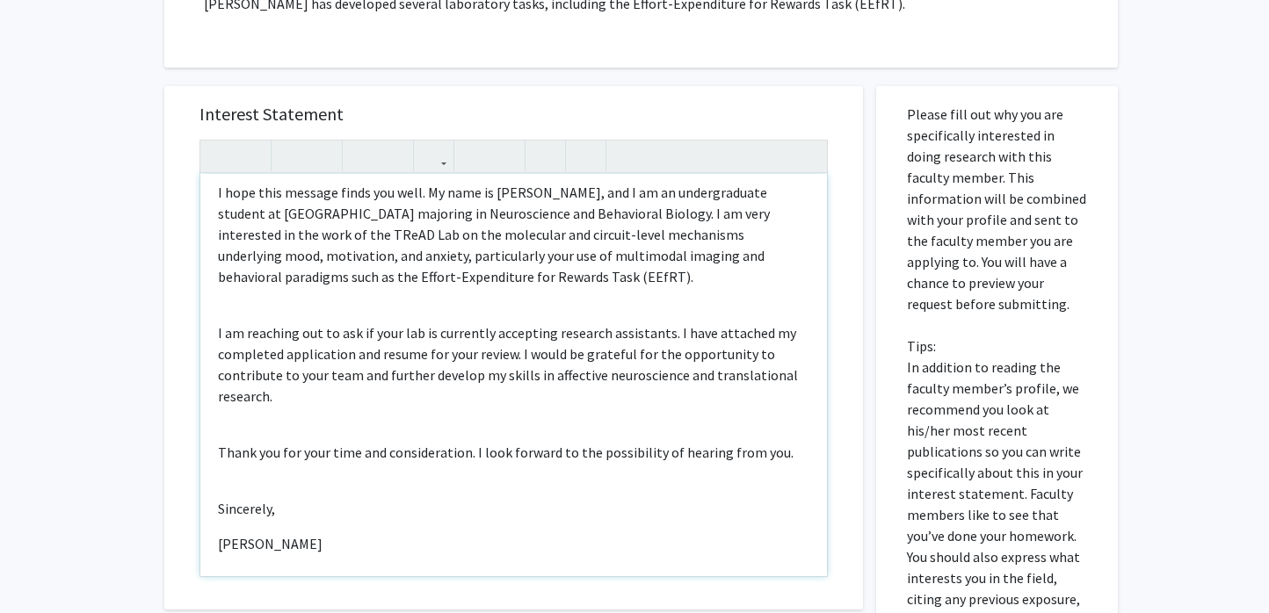
scroll to position [76, 0]
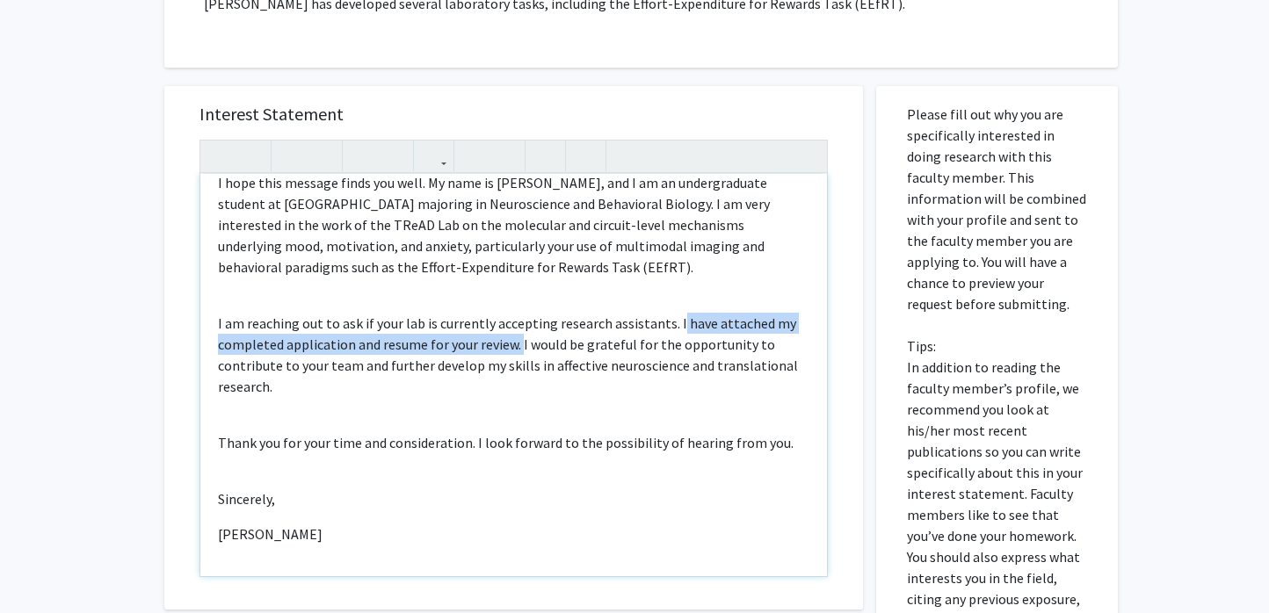
drag, startPoint x: 518, startPoint y: 346, endPoint x: 668, endPoint y: 322, distance: 151.4
click at [668, 322] on p "I am reaching out to ask if your lab is currently accepting research assistants…" at bounding box center [513, 355] width 591 height 84
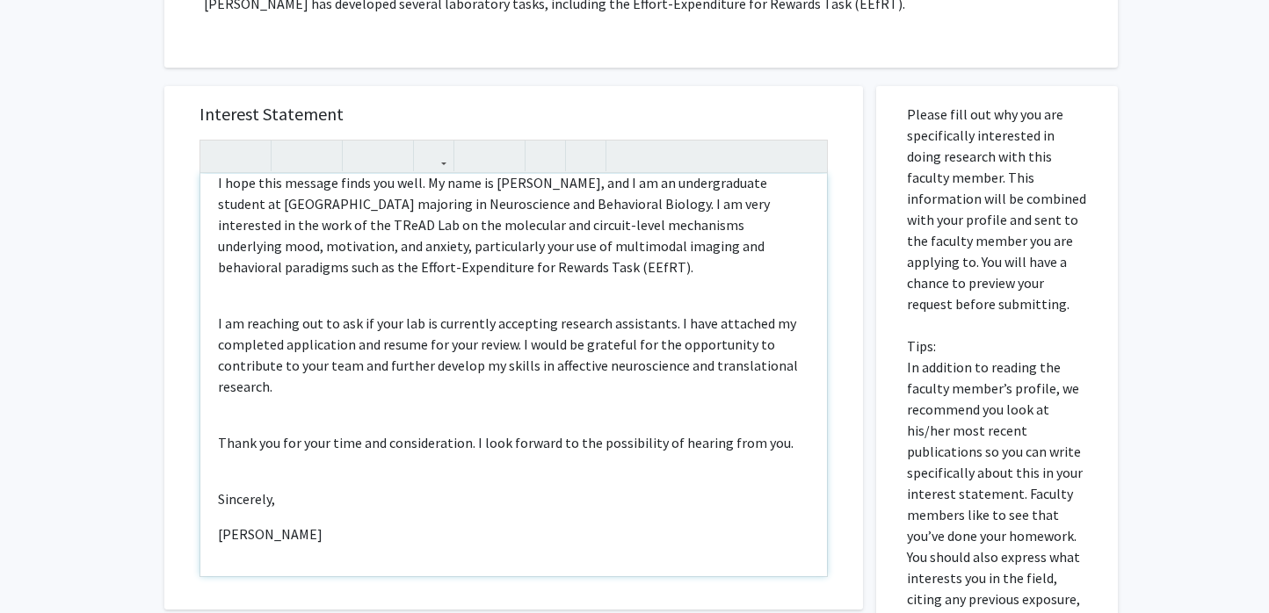
scroll to position [54, 0]
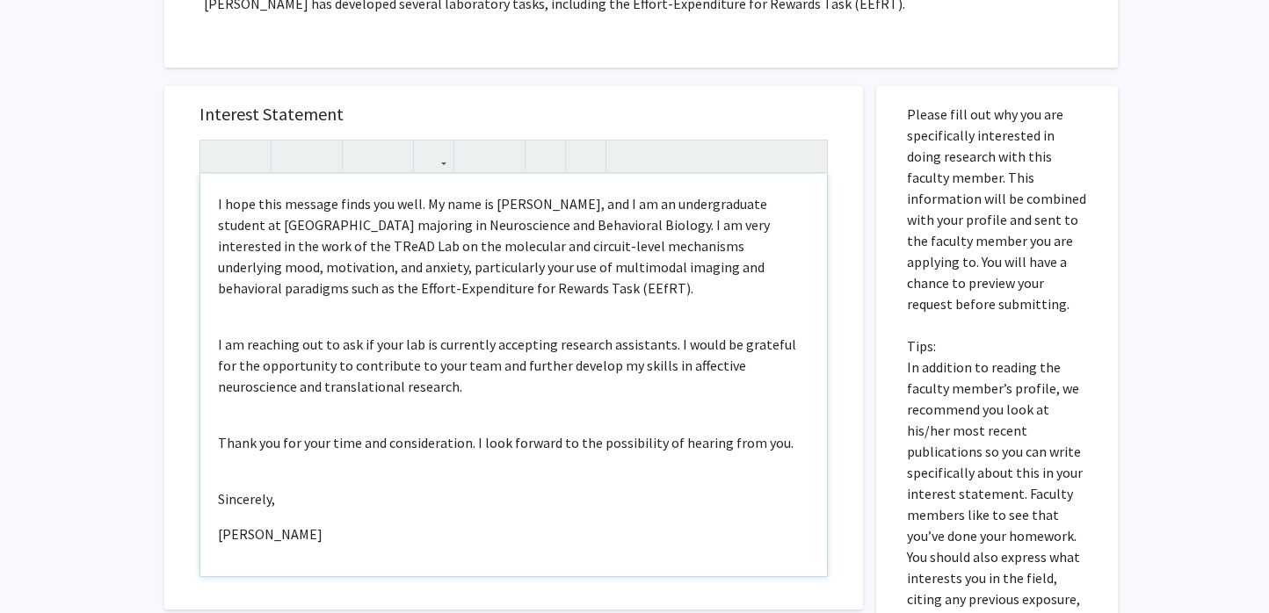
type textarea "<p>Dear Dr. Treadway,</p><br><p>I hope this message finds you well. My name is …"
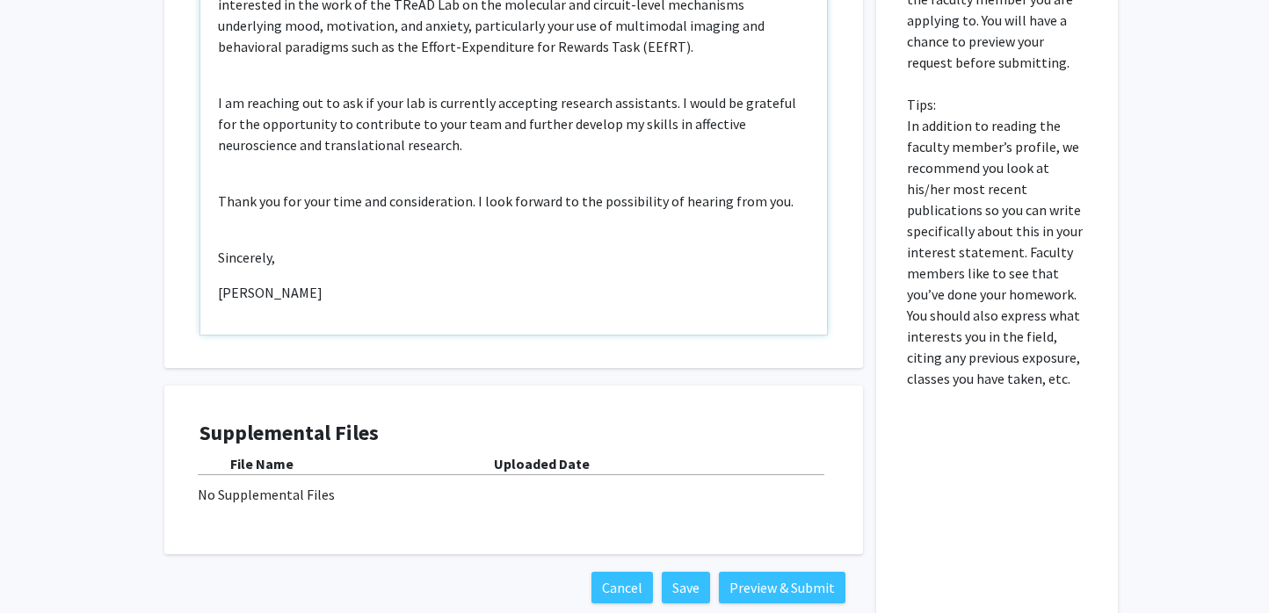
scroll to position [710, 0]
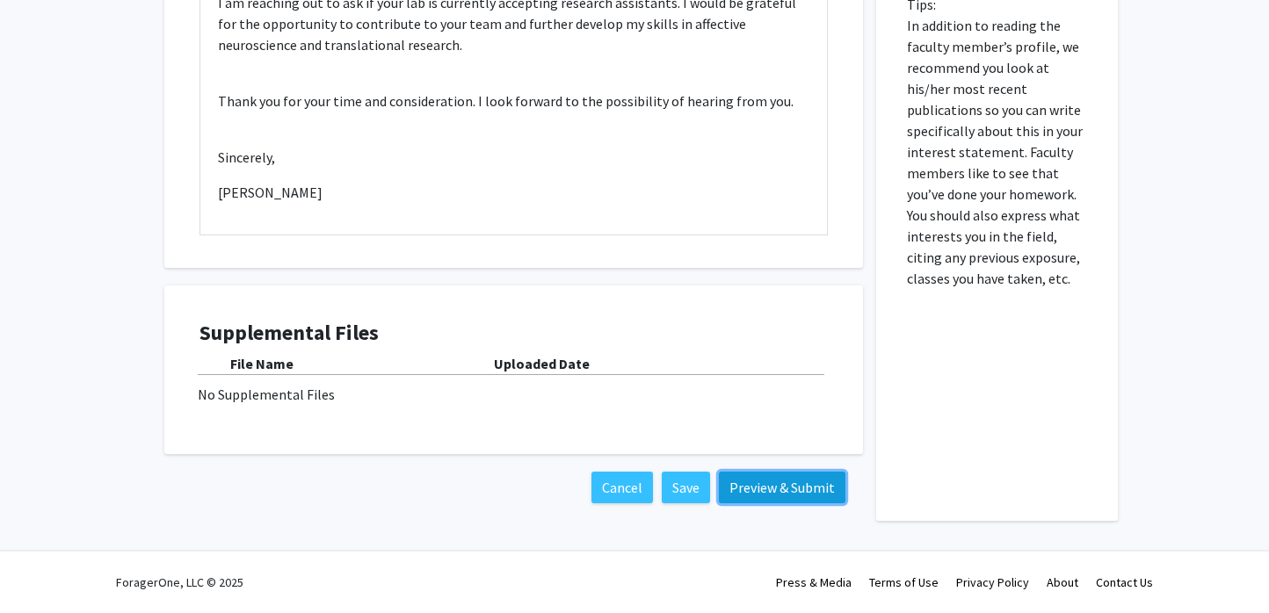
click at [754, 481] on button "Preview & Submit" at bounding box center [782, 488] width 127 height 32
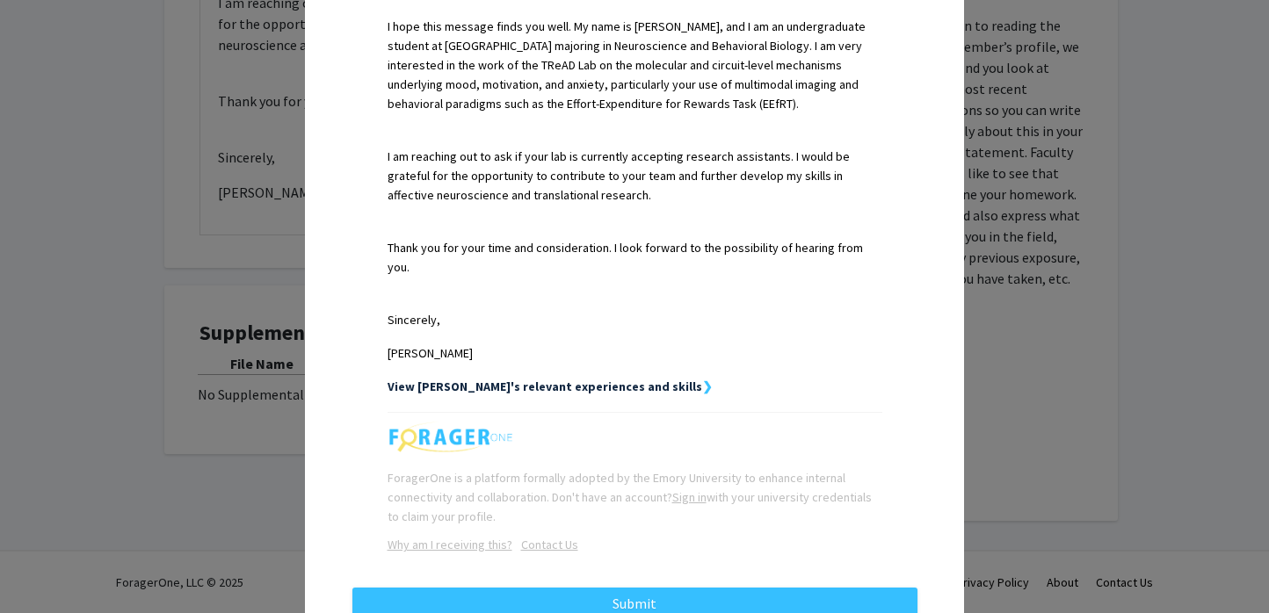
scroll to position [569, 0]
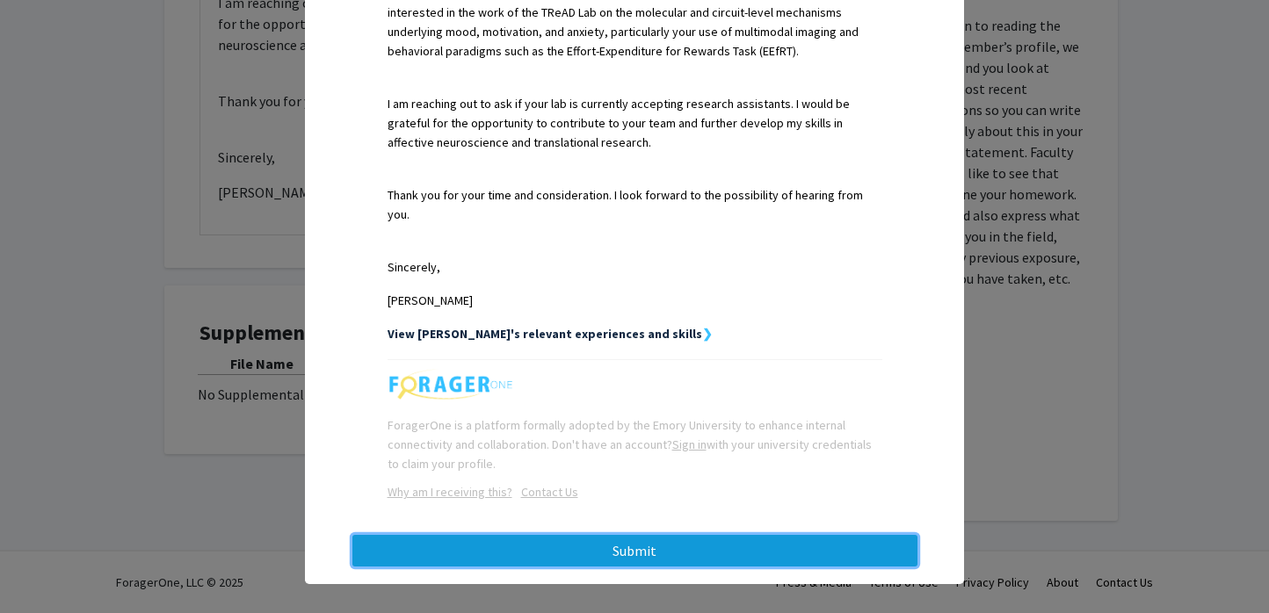
click at [571, 538] on button "Submit" at bounding box center [634, 551] width 565 height 32
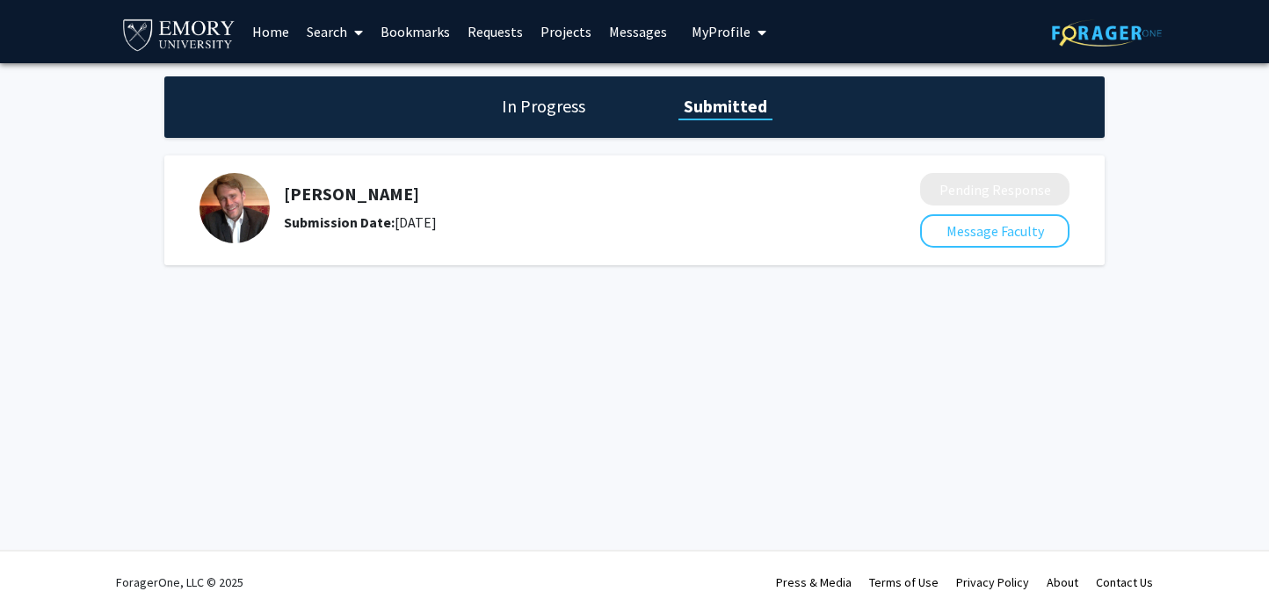
click at [474, 30] on link "Requests" at bounding box center [495, 32] width 73 height 62
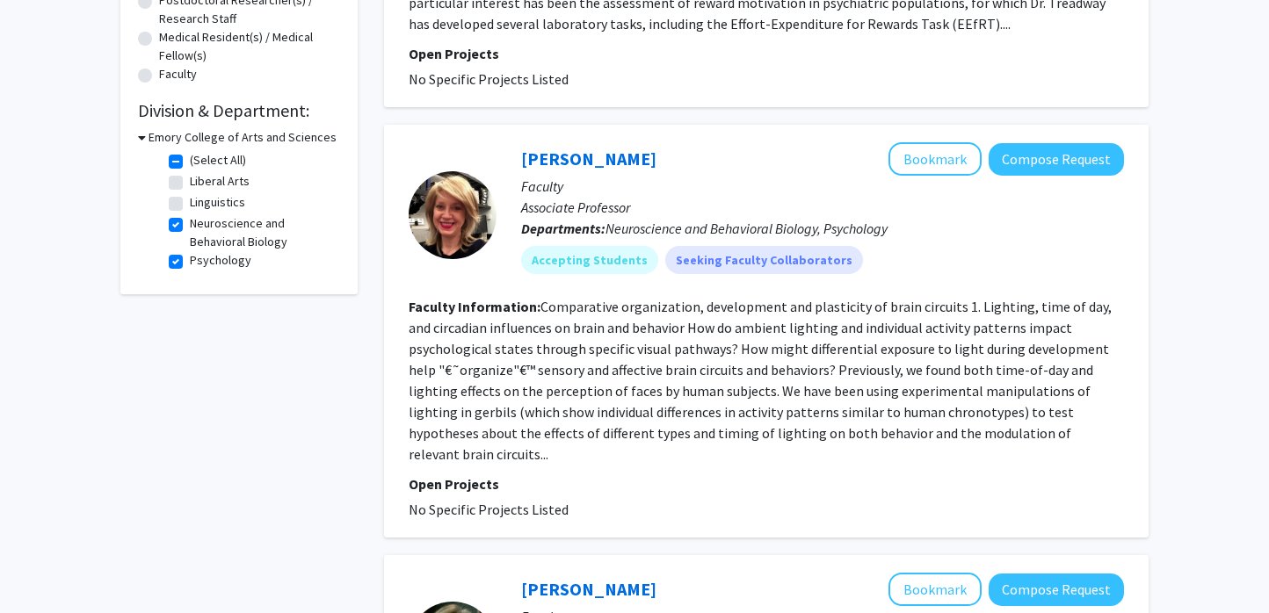
scroll to position [458, 0]
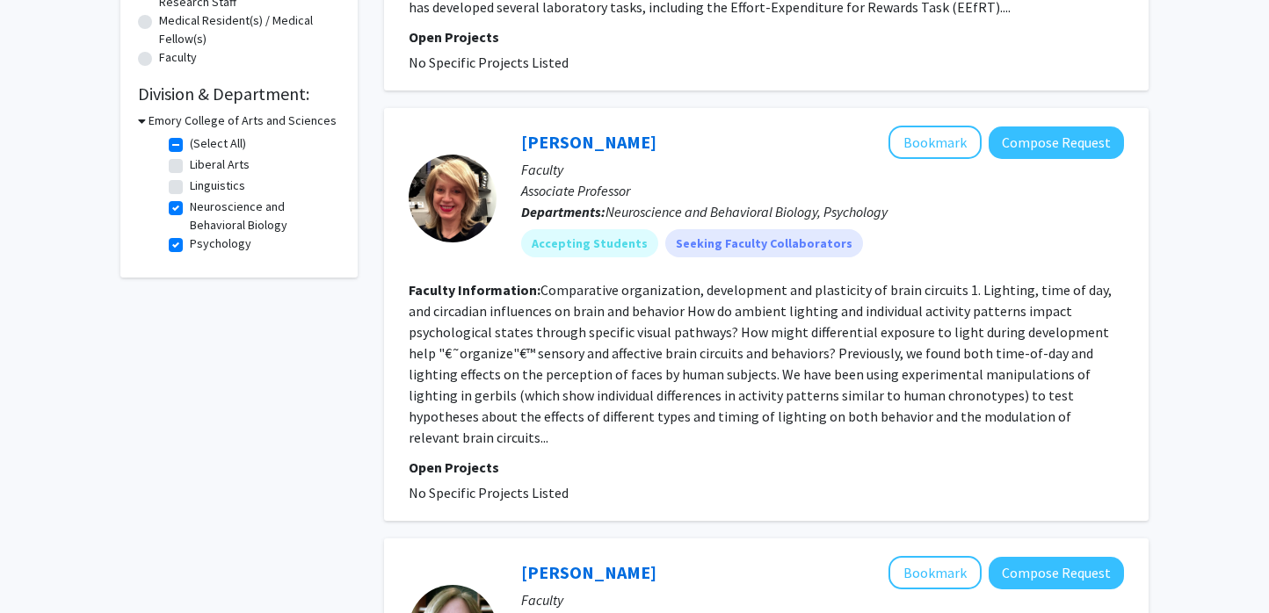
click at [507, 373] on fg-read-more "Comparative organization, development and plasticity of brain circuits 1. Light…" at bounding box center [760, 363] width 703 height 165
click at [539, 343] on section "Faculty Information: Comparative organization, development and plasticity of br…" at bounding box center [766, 363] width 715 height 169
click at [1047, 143] on button "Compose Request" at bounding box center [1055, 143] width 135 height 33
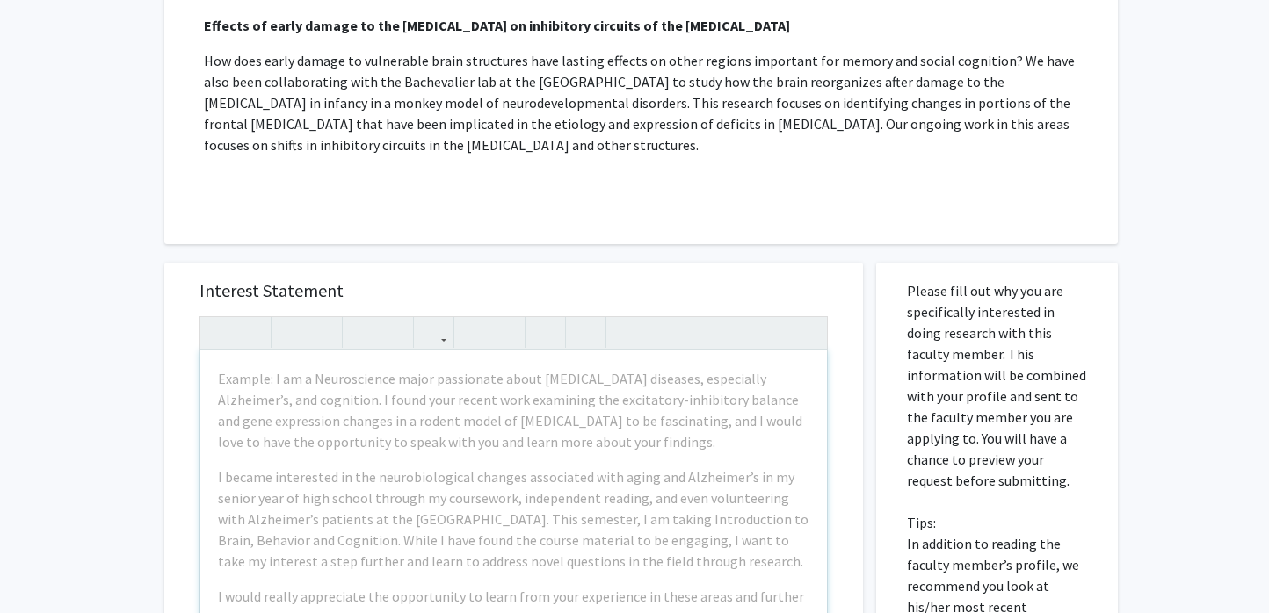
scroll to position [989, 0]
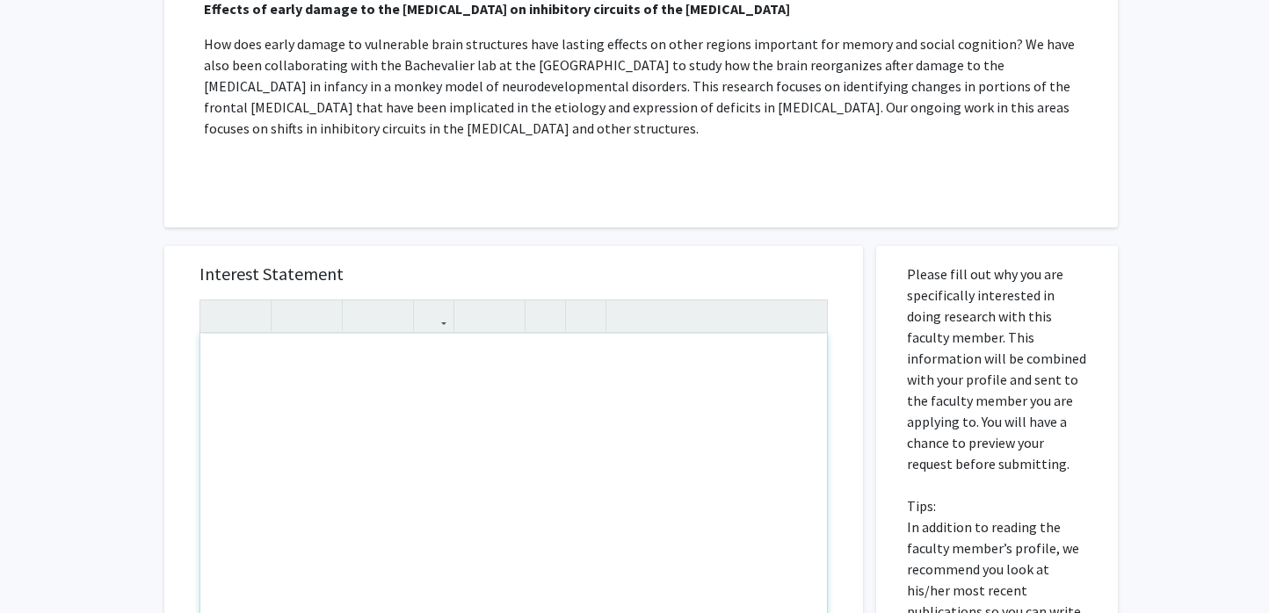
click at [383, 358] on div "Note to users with screen readers: Please press Alt+0 or Option+0 to deactivate…" at bounding box center [513, 535] width 626 height 402
paste div "Note to users with screen readers: Please press Alt+0 or Option+0 to deactivate…"
type textarea "<p>Dear Dr. Rodman,</p><br><p>My name is Anj Radhay, and I am currently an unde…"
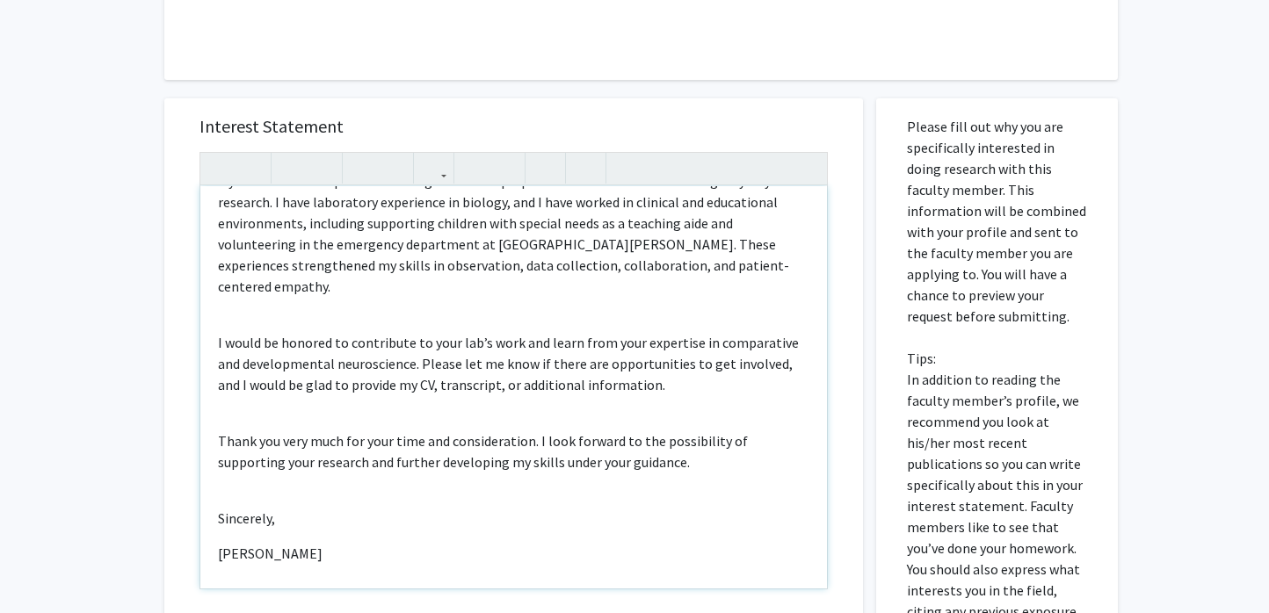
scroll to position [1189, 0]
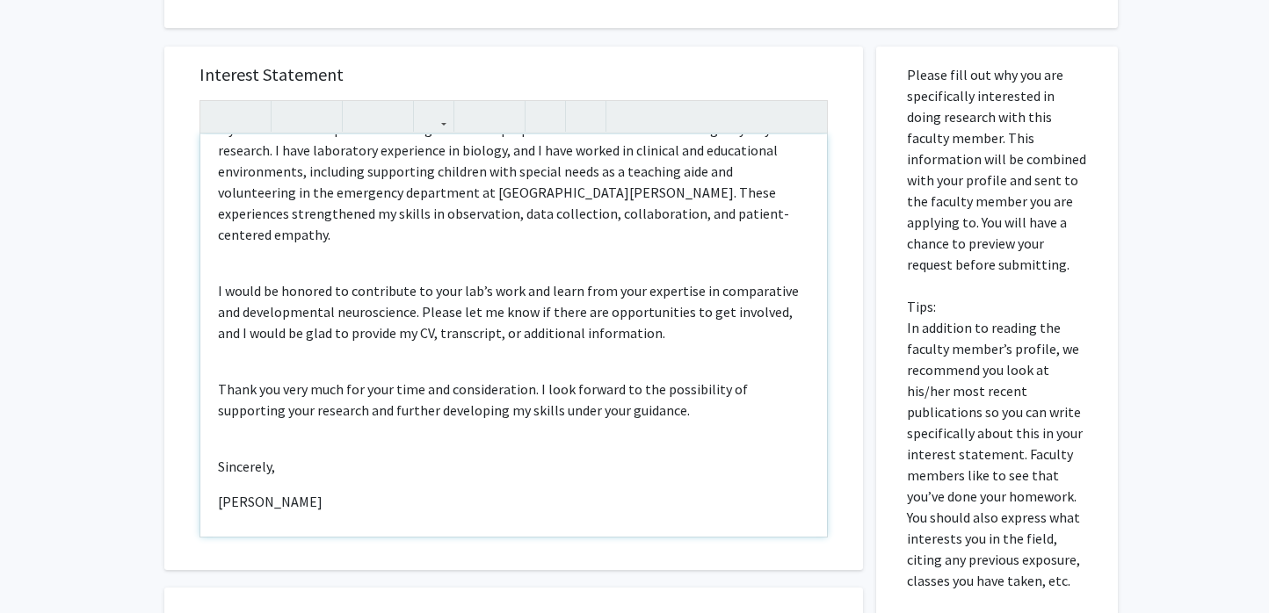
click at [231, 491] on p "Anj Radhay" at bounding box center [513, 501] width 591 height 21
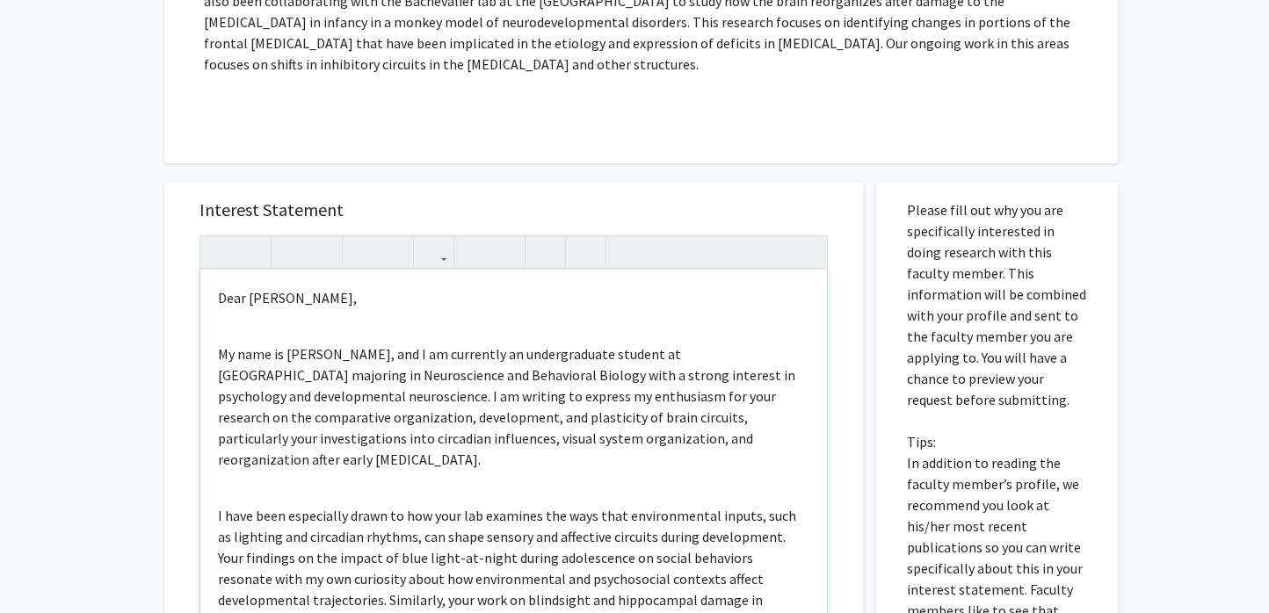
scroll to position [1051, 0]
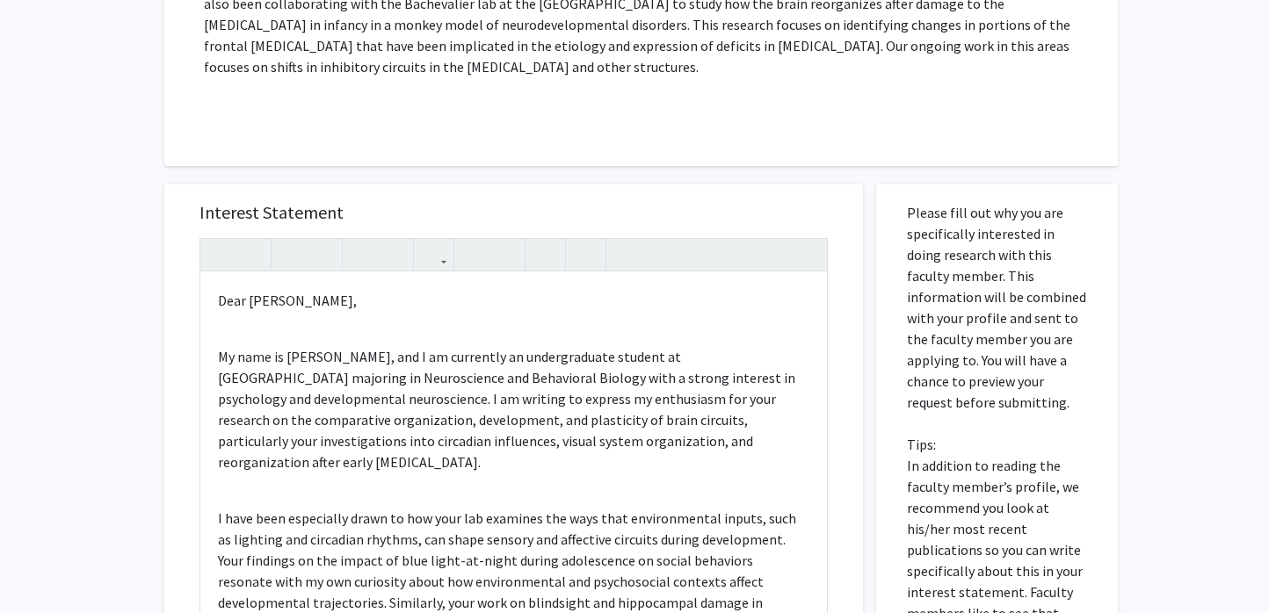
click at [359, 185] on div "Interest Statement Dear Dr. Rodman, My name is Anj Radhay, and I am currently a…" at bounding box center [513, 447] width 663 height 524
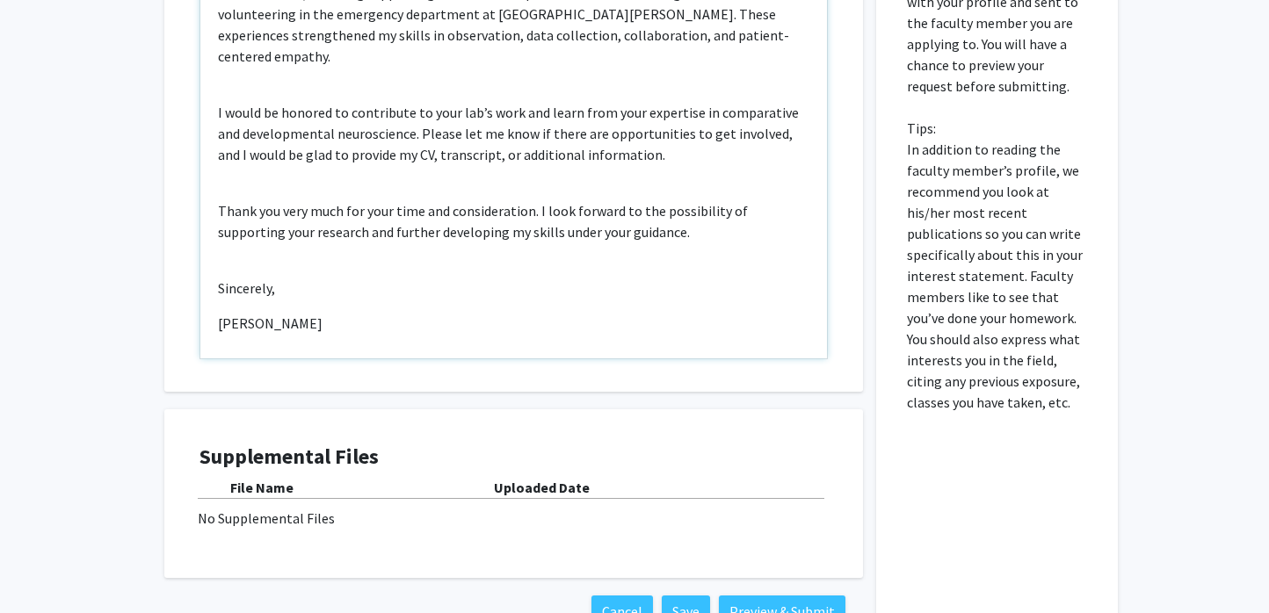
scroll to position [1470, 0]
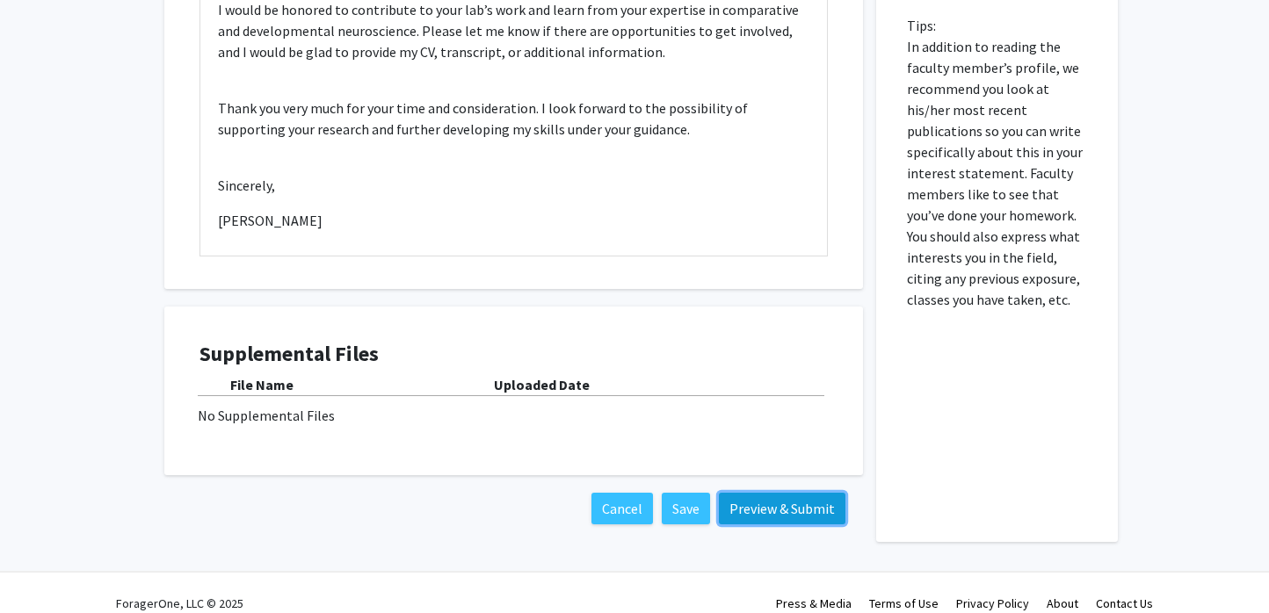
click at [799, 493] on button "Preview & Submit" at bounding box center [782, 509] width 127 height 32
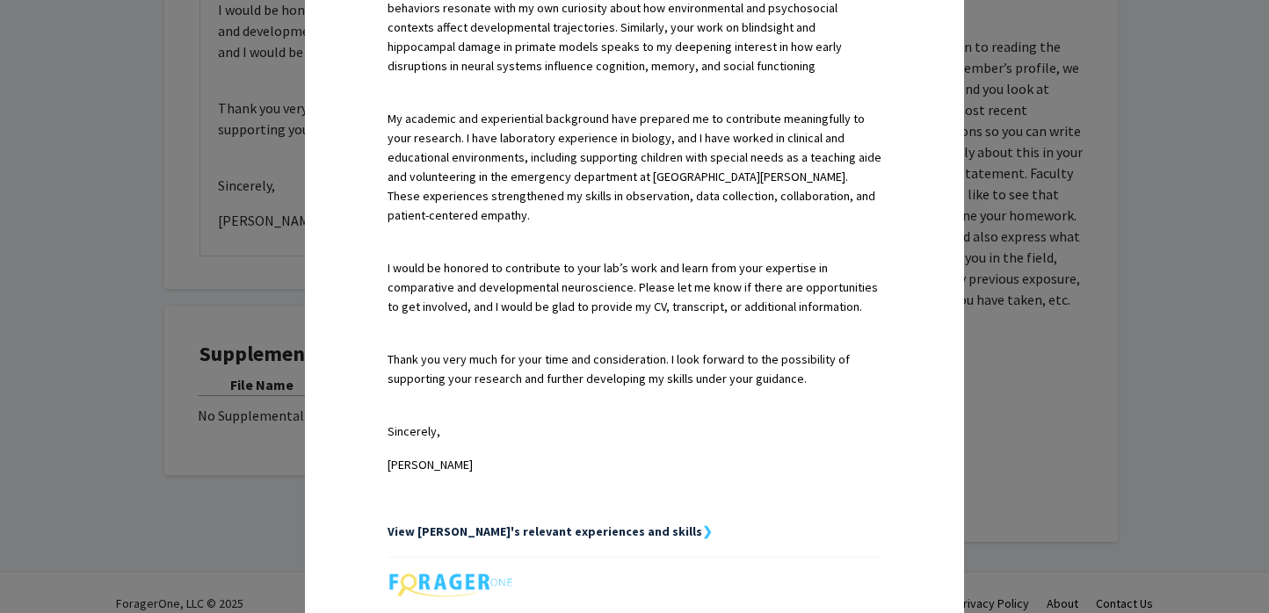
scroll to position [960, 0]
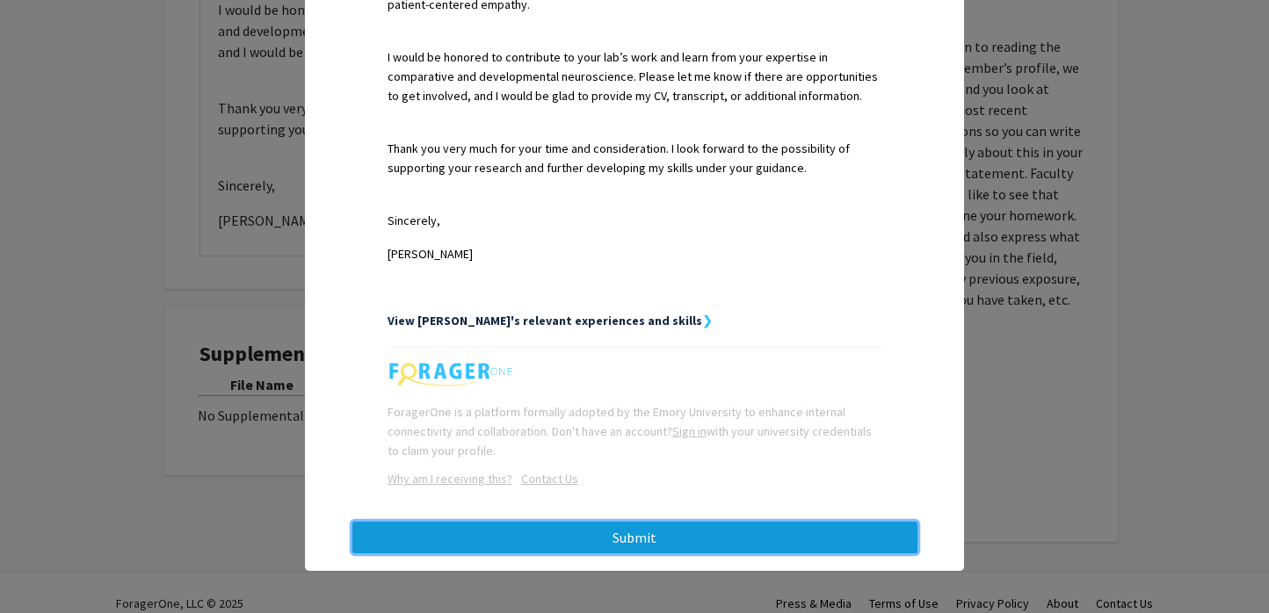
click at [604, 544] on button "Submit" at bounding box center [634, 538] width 565 height 32
